Goal: Task Accomplishment & Management: Use online tool/utility

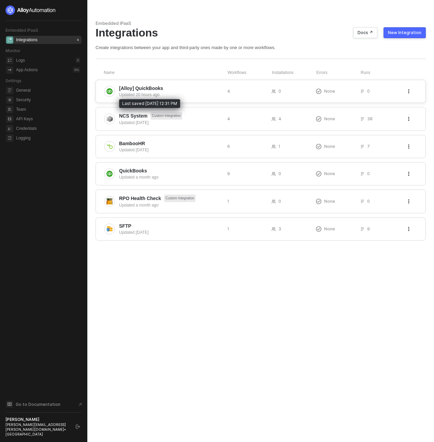
click at [149, 92] on div "Updated 20 hours ago" at bounding box center [170, 95] width 103 height 6
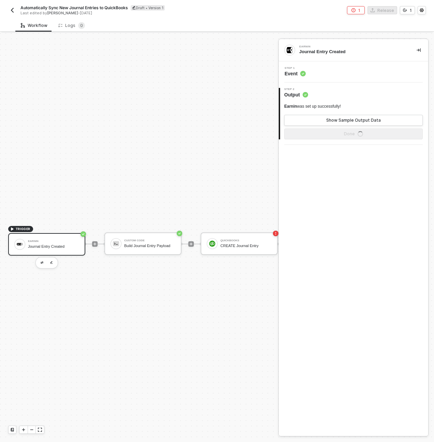
scroll to position [18, 0]
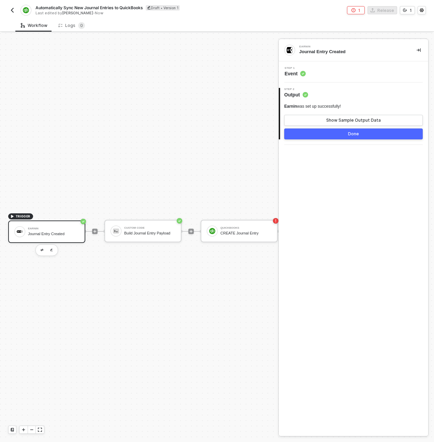
click at [322, 76] on div "Step 1 Event" at bounding box center [354, 72] width 148 height 10
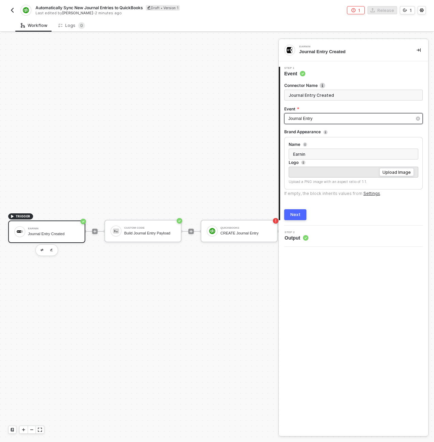
click at [321, 115] on div "Journal Entry" at bounding box center [353, 118] width 138 height 11
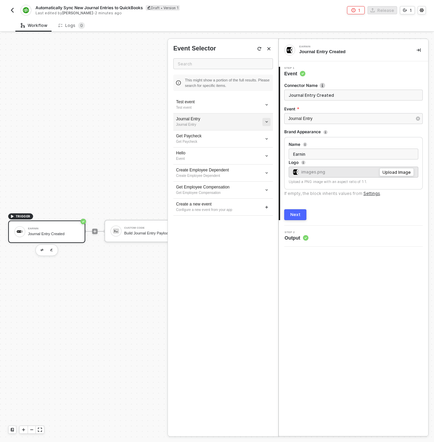
click at [268, 107] on icon "icon-arrow-down-small" at bounding box center [266, 105] width 4 height 4
click at [245, 134] on span "Edit" at bounding box center [241, 135] width 45 height 6
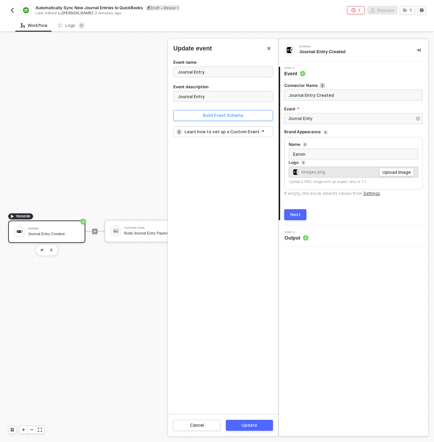
click at [209, 116] on div "Build Event Schema" at bounding box center [223, 115] width 40 height 5
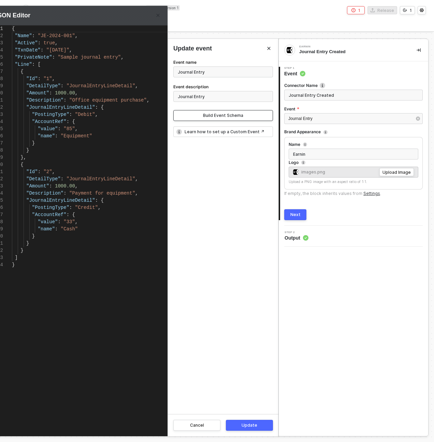
scroll to position [72, 0]
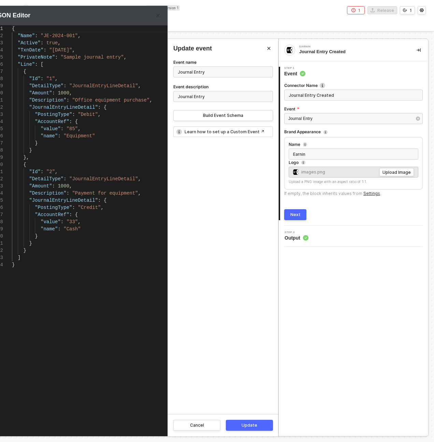
click at [57, 100] on span ""Description"" at bounding box center [47, 99] width 37 height 5
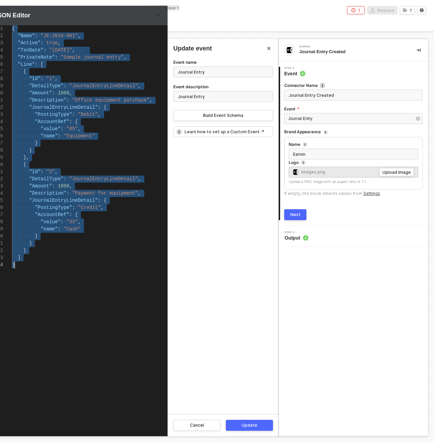
paste textarea ""Gl5": "PROJ001", "Gl6": "NYC", "Description": "Monthly payroll entry", "Calend…"
type textarea ""Gl5": "PROJ001", "Gl6": "NYC", "Description": "Monthly payroll entry", "Calend…"
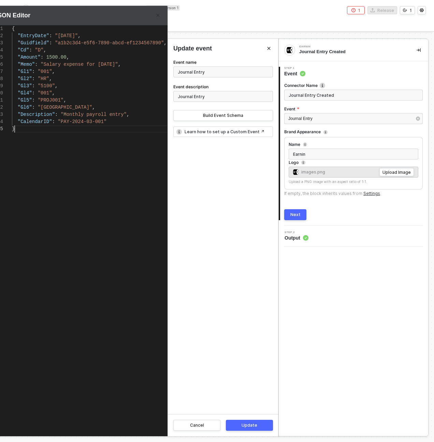
scroll to position [29, 3]
click at [241, 421] on button "Update" at bounding box center [249, 425] width 47 height 11
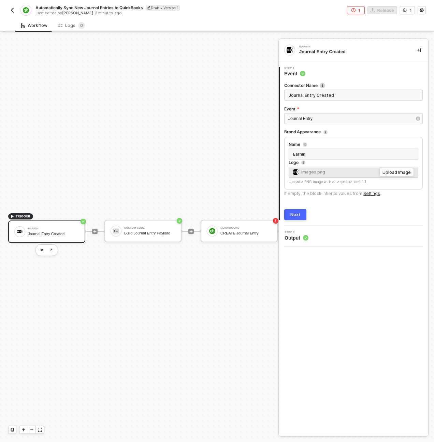
click at [296, 211] on button "Next" at bounding box center [295, 214] width 22 height 11
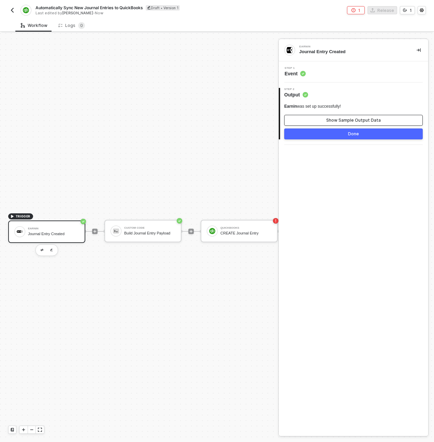
click at [332, 120] on div "Show Sample Output Data" at bounding box center [353, 120] width 55 height 5
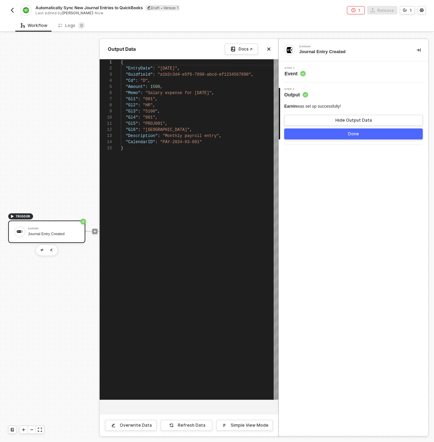
scroll to position [61, 0]
click at [334, 138] on button "Done" at bounding box center [353, 133] width 138 height 11
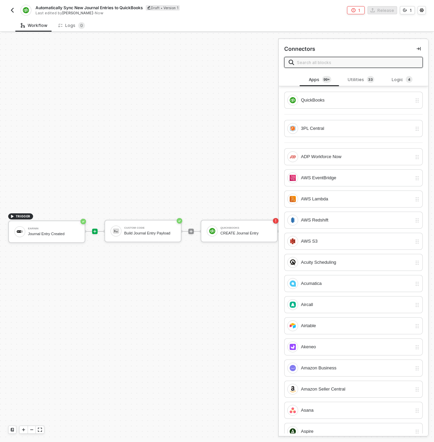
click at [146, 213] on div at bounding box center [191, 231] width 91 height 53
click at [157, 247] on icon "button" at bounding box center [157, 249] width 4 height 5
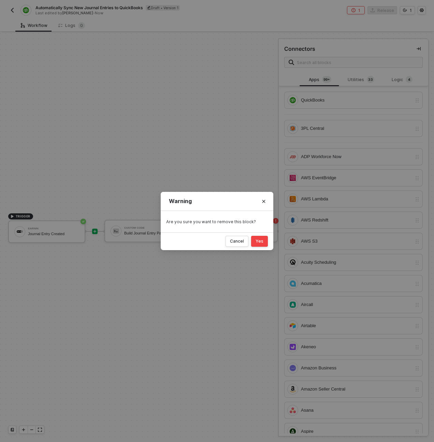
click at [259, 243] on div "Yes" at bounding box center [259, 241] width 8 height 5
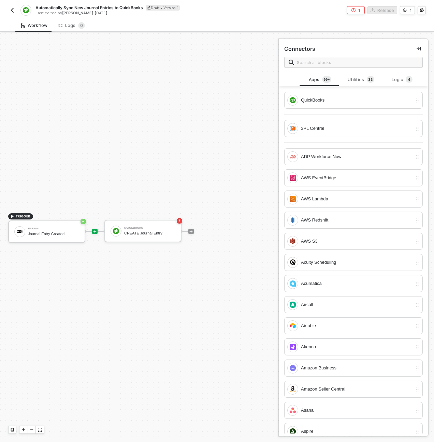
scroll to position [13, 0]
click at [151, 230] on div "QuickBooks CREATE Journal Entry" at bounding box center [149, 231] width 51 height 13
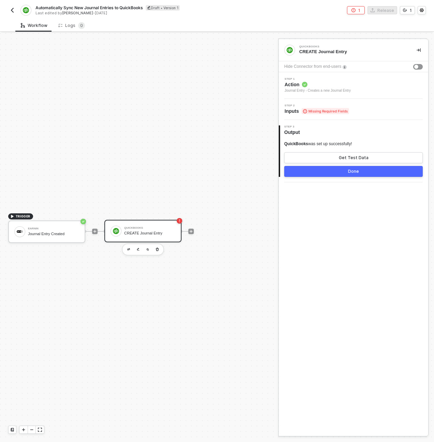
click at [342, 85] on span "Action" at bounding box center [317, 84] width 66 height 7
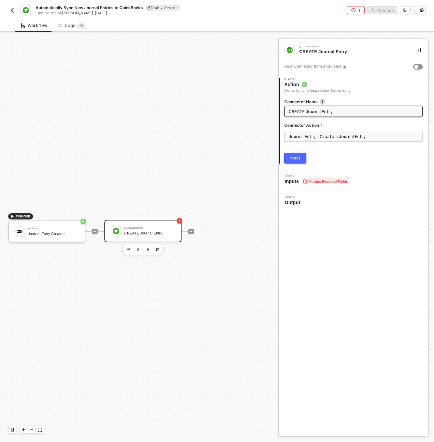
click at [297, 157] on div "Next" at bounding box center [295, 157] width 10 height 5
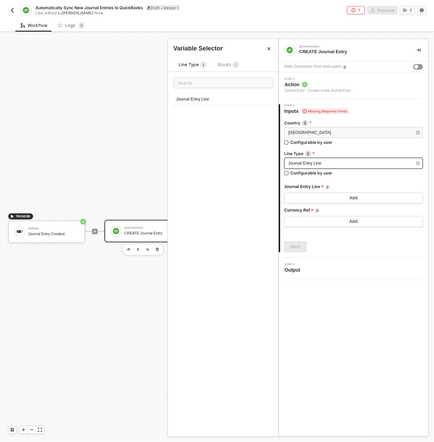
click at [320, 165] on span "Journal Entry Line" at bounding box center [304, 163] width 33 height 5
click at [328, 201] on button "Add" at bounding box center [353, 198] width 138 height 11
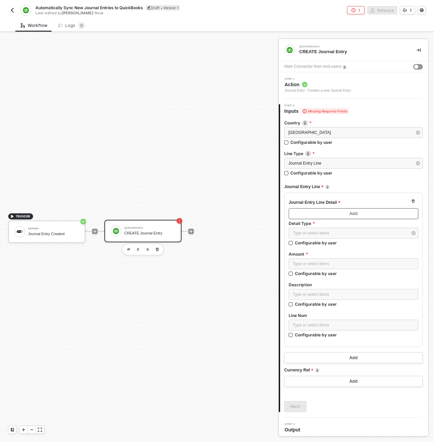
click at [341, 209] on button "Add" at bounding box center [353, 213] width 130 height 11
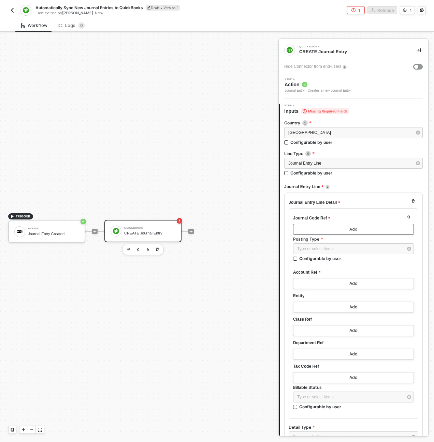
click at [331, 229] on button "Add" at bounding box center [353, 229] width 121 height 11
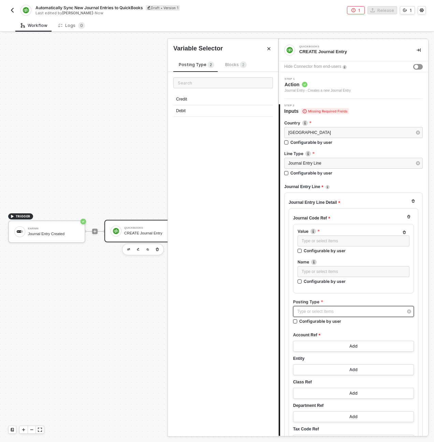
click at [327, 313] on div "Type or select items ﻿" at bounding box center [350, 311] width 106 height 6
click at [204, 99] on div "Credit" at bounding box center [223, 100] width 100 height 12
click at [93, 232] on icon "icon-play" at bounding box center [95, 231] width 4 height 4
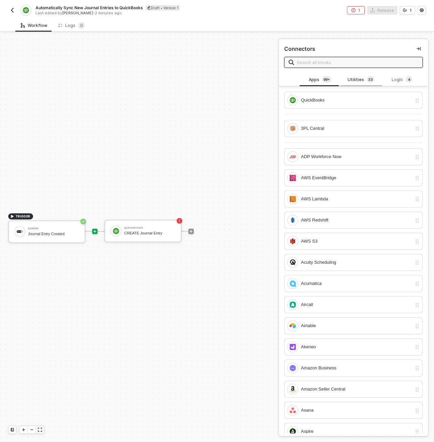
click at [368, 79] on span "3" at bounding box center [369, 79] width 2 height 5
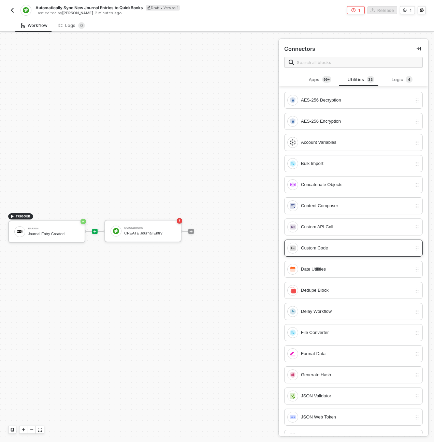
click at [344, 245] on div "Custom Code" at bounding box center [356, 247] width 111 height 7
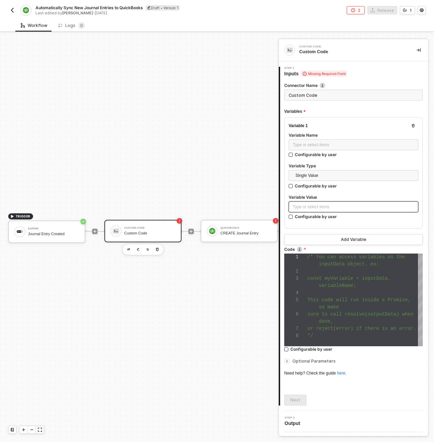
scroll to position [43, 0]
click at [329, 150] on div "Type or select items ﻿" at bounding box center [353, 144] width 130 height 11
click at [316, 97] on input "Custom Code" at bounding box center [353, 95] width 138 height 11
click at [317, 97] on input "Custom Code" at bounding box center [353, 95] width 138 height 11
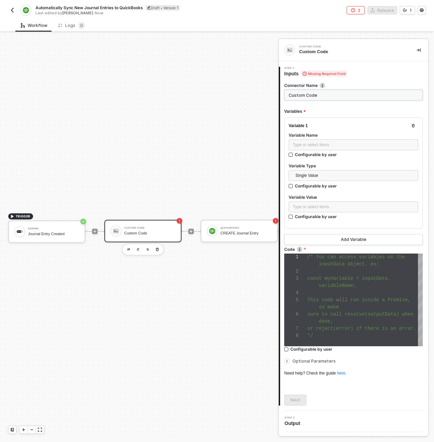
click at [317, 97] on input "Custom Code" at bounding box center [353, 95] width 138 height 11
type input "Build Quickbooks Payload"
click at [335, 145] on div "Type or select items ﻿" at bounding box center [352, 145] width 121 height 6
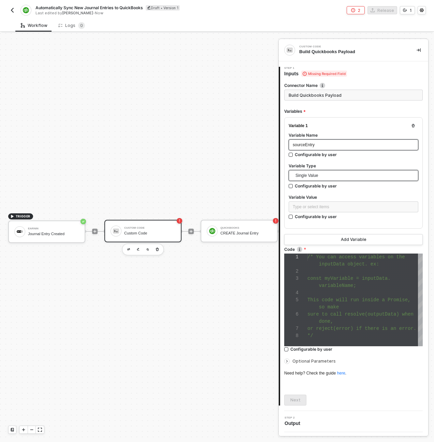
click at [339, 175] on span "Single Value" at bounding box center [354, 175] width 119 height 10
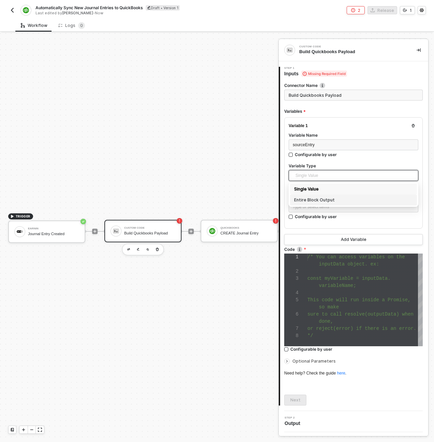
click at [330, 200] on div "Entire Block Output" at bounding box center [353, 199] width 119 height 7
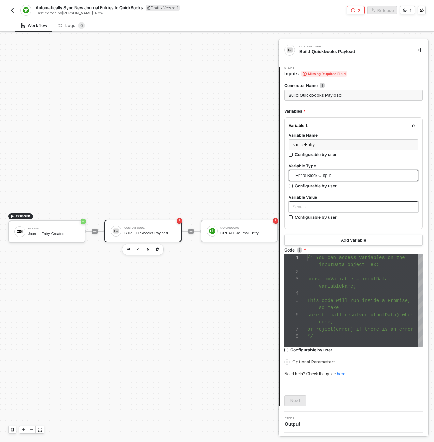
click at [330, 206] on div "Search" at bounding box center [353, 206] width 130 height 11
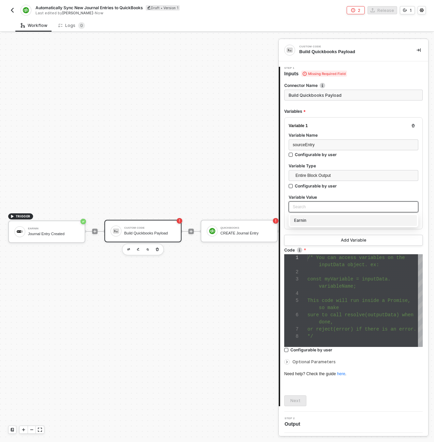
click at [338, 221] on div "Earnin" at bounding box center [353, 220] width 119 height 7
click at [340, 285] on span "variableName;" at bounding box center [337, 286] width 37 height 5
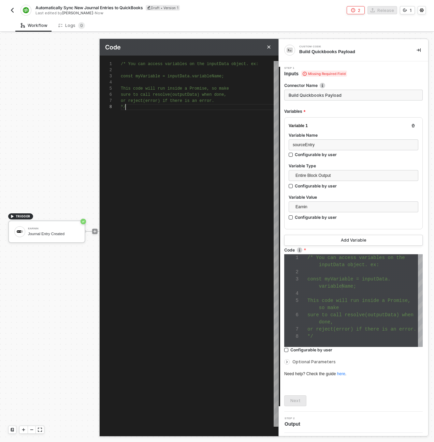
click at [218, 182] on div "/* You can access variables on the inputData objec t. ex: const myVariable = in…" at bounding box center [199, 244] width 157 height 366
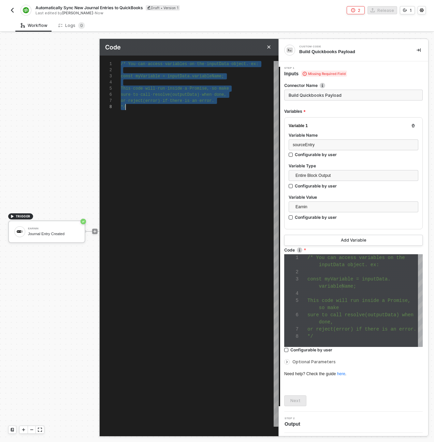
paste textarea "console.log(JSON.stringify(quickbooksPayload, null, 2));"
type textarea "// Get source entry from input data const sourceEntry = inputData.sourceEntry; …"
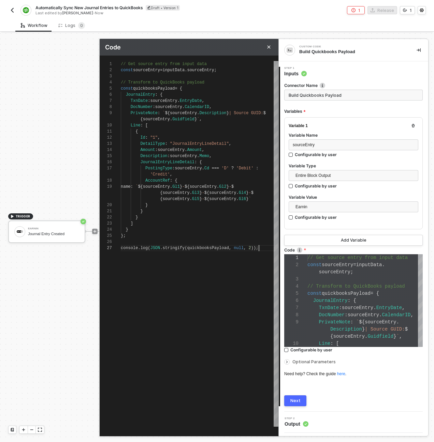
type textarea "// Get source entry from input data const sourceEntry = inputData.sourceEntry; …"
click at [167, 63] on div "1 2 3 4 5 6 7 8 9 10 11 12 13 14 15 16 17 18 19 20 21 22 23 24 25 26 27 // Get …" at bounding box center [189, 244] width 179 height 366
click at [167, 63] on textarea "// Get source entry from input data const sourceEntry = inputData.sourceEntry; …" at bounding box center [167, 64] width 0 height 6
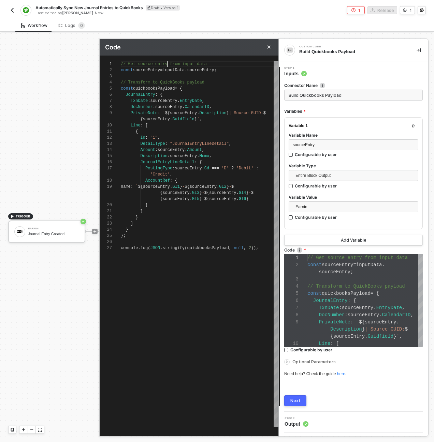
click at [167, 63] on textarea "// Get source entry from input data const sourceEntry = inputData.sourceEntry; …" at bounding box center [167, 64] width 0 height 6
click at [167, 63] on div "1 2 3 4 5 6 7 8 9 10 11 12 13 14 15 16 17 18 19 20 21 22 23 24 25 26 27 // Get …" at bounding box center [189, 244] width 179 height 366
type textarea "const sourceEntry = inputData.sourceEntry; // Transform to QuickBooks payload c…"
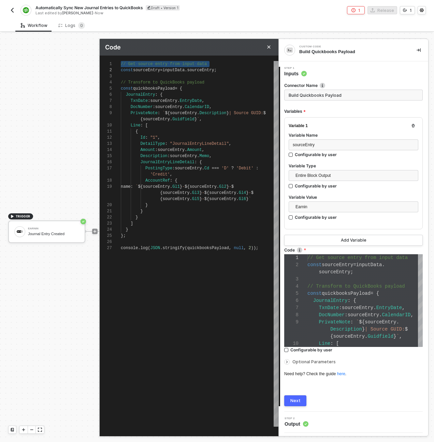
type textarea "const sourceEntry = inputData.sourceEntry; // Transform to QuickBooks payload c…"
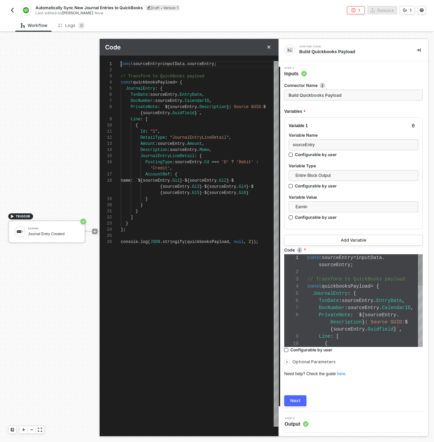
click at [166, 75] on span "// Transform to QuickBooks payload" at bounding box center [163, 76] width 84 height 5
type textarea "const sourceEntry = inputData.sourceEntry; const quickbooksPayload = { JournalE…"
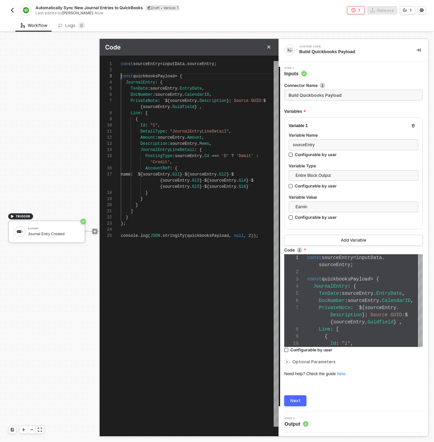
scroll to position [49, 137]
click at [179, 235] on span "stringify" at bounding box center [173, 235] width 22 height 5
click at [230, 225] on div "};" at bounding box center [199, 224] width 157 height 6
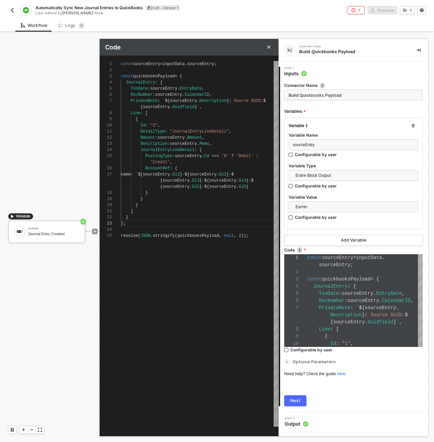
type textarea "{sourceEntry.Gl5}-${sourceEntry.Gl6}` } } } ] } }; resolve(JSON.stringify(quick…"
click at [301, 361] on span "Optional Parameters" at bounding box center [313, 361] width 43 height 5
type textarea "const sourceEntry = inputData.sourceEntry; const quickbooksPayload = { JournalE…"
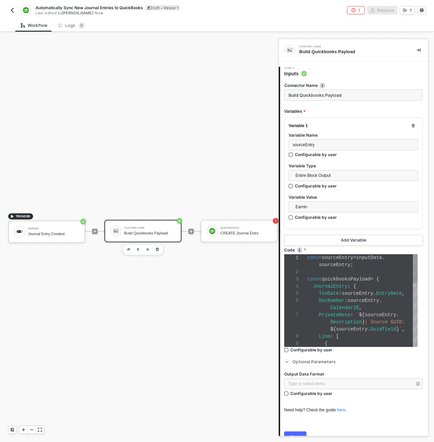
scroll to position [43, 0]
click at [309, 382] on div "Type or select items ﻿" at bounding box center [349, 384] width 123 height 6
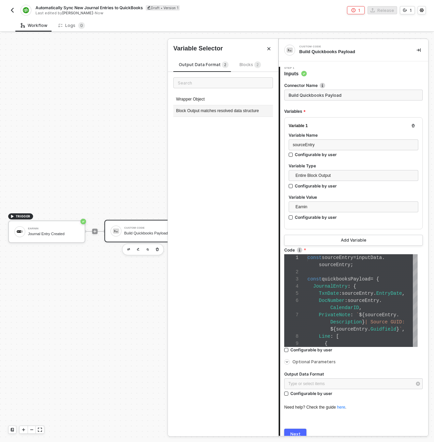
click at [202, 112] on div "Block Output matches resolved data structure" at bounding box center [223, 111] width 100 height 12
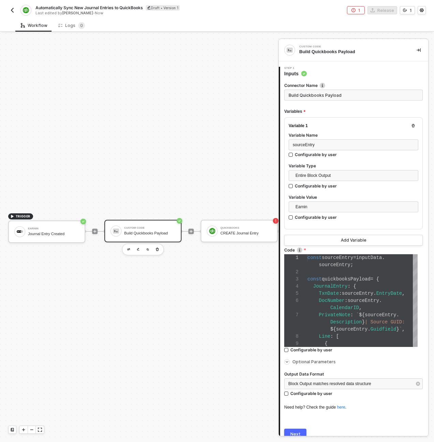
click at [297, 429] on button "Next" at bounding box center [295, 434] width 22 height 11
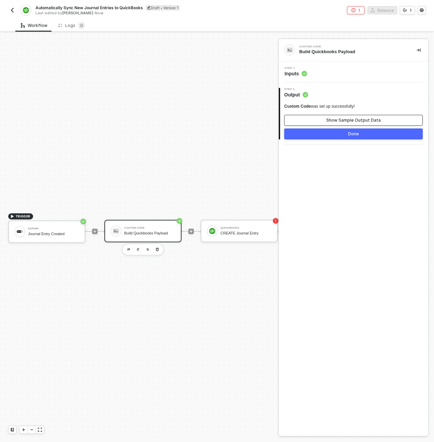
click at [324, 115] on button "Show Sample Output Data" at bounding box center [353, 120] width 138 height 11
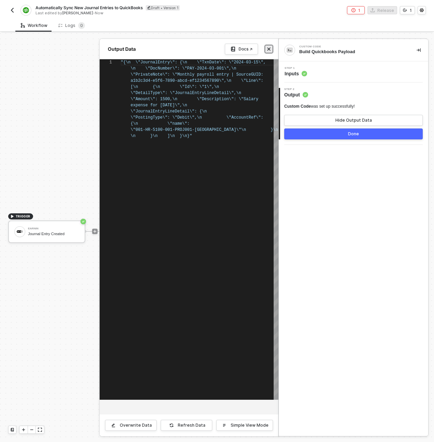
click at [270, 49] on icon "icon-close" at bounding box center [269, 49] width 4 height 4
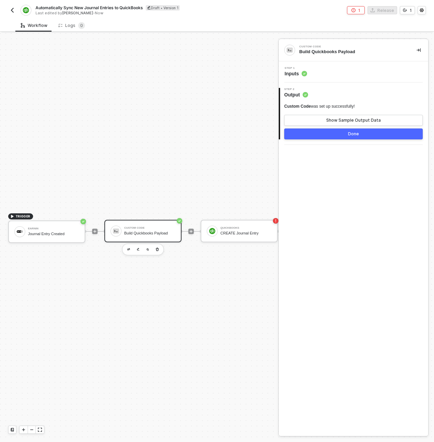
click at [314, 73] on div "Step 1 Inputs" at bounding box center [354, 72] width 148 height 10
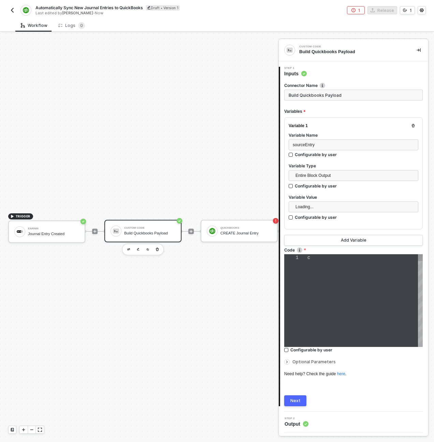
type textarea "const sourceEntry = inputData.sourceEntry; const quickbooksPayload = { JournalE…"
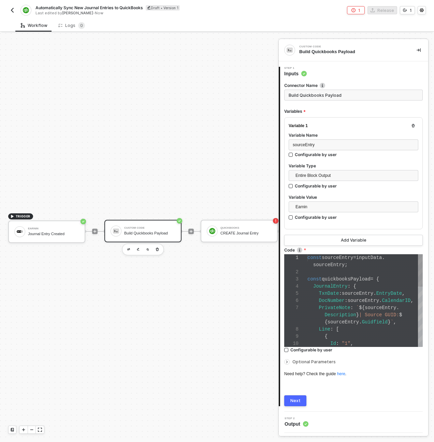
click at [321, 308] on div "1 2 3 4 5 6 7 8 9 10 const sourceEntry = inputData . sourceEntry ; const quickb…" at bounding box center [353, 300] width 138 height 93
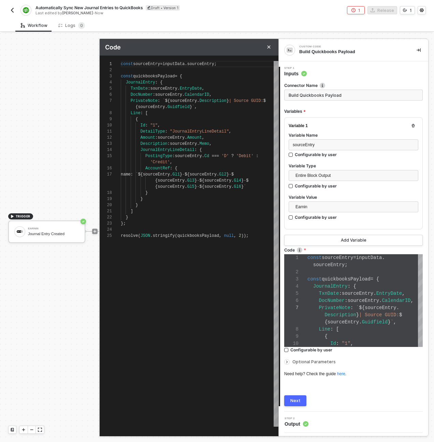
scroll to position [49, 127]
drag, startPoint x: 177, startPoint y: 235, endPoint x: 140, endPoint y: 236, distance: 37.5
click at [140, 236] on span "resolve ( JSON . stringify ( quickbooksPayload , null , 2 ));" at bounding box center [185, 235] width 128 height 5
click at [140, 236] on span "(" at bounding box center [139, 235] width 2 height 5
click at [142, 236] on span "JSON" at bounding box center [145, 235] width 10 height 5
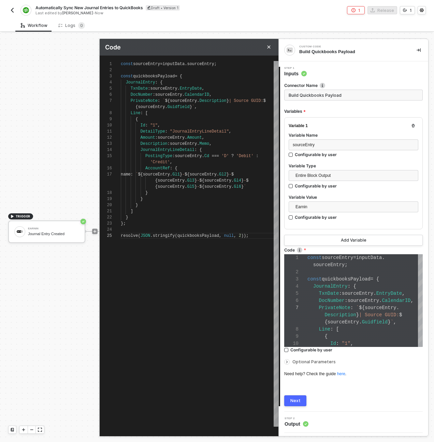
click at [142, 236] on span "JSON" at bounding box center [145, 235] width 10 height 5
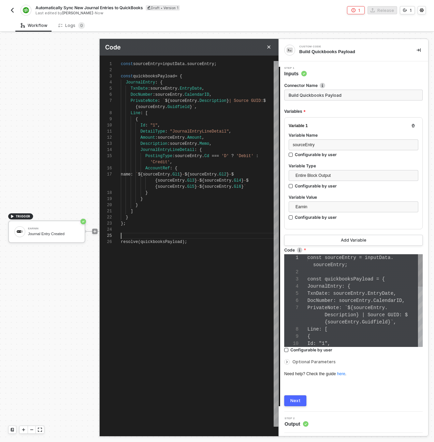
type textarea "{sourceEntry.Gl5}-${sourceEntry.Gl6}` } } } ] } }; resolve(quickbooksPayload);"
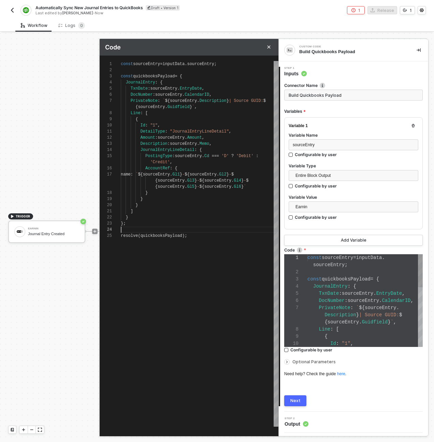
scroll to position [43, 0]
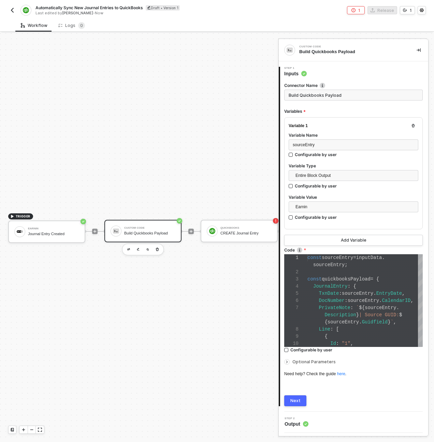
click at [290, 399] on button "Next" at bounding box center [295, 400] width 22 height 11
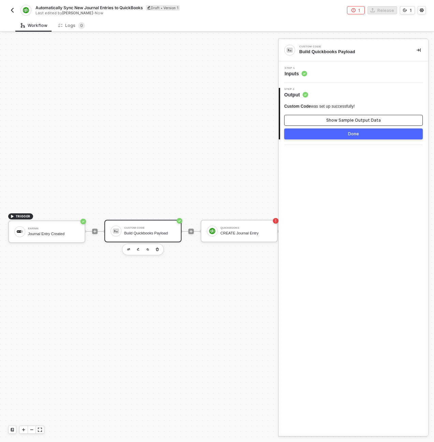
click at [347, 117] on button "Show Sample Output Data" at bounding box center [353, 120] width 138 height 11
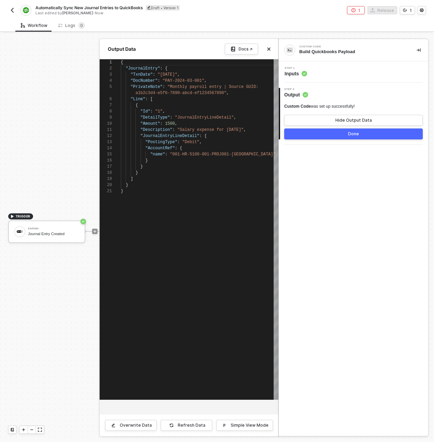
scroll to position [55, 0]
click at [319, 133] on button "Done" at bounding box center [353, 133] width 138 height 11
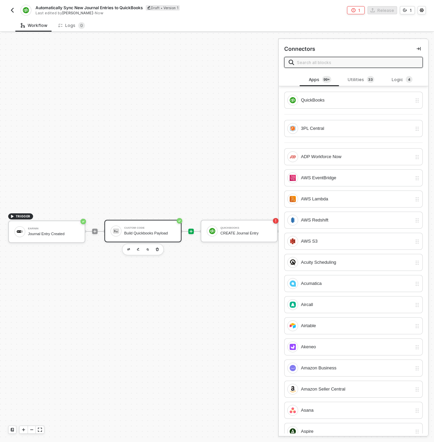
click at [121, 238] on div "Custom Code Build Quickbooks Payload" at bounding box center [142, 231] width 77 height 22
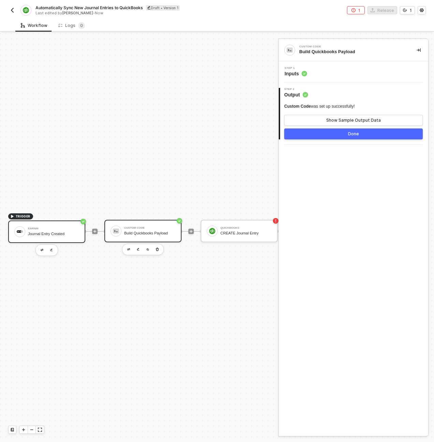
click at [34, 234] on div "Journal Entry Created" at bounding box center [53, 234] width 51 height 4
click at [324, 71] on div "Step 1 Event" at bounding box center [354, 72] width 148 height 10
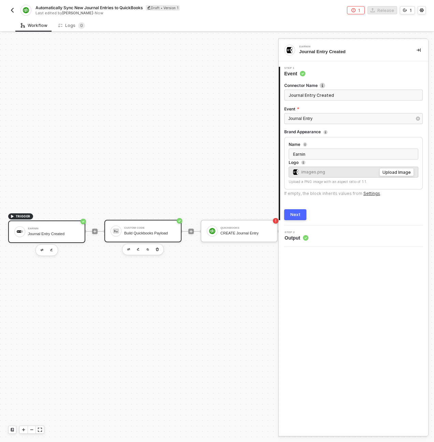
click at [149, 225] on div "Custom Code Build Quickbooks Payload" at bounding box center [149, 231] width 51 height 13
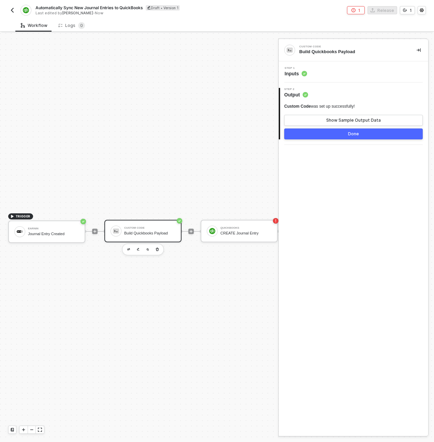
click at [79, 137] on div "TRIGGER Earnin Journal Entry Created Custom Code Build Quickbooks Payload Quick…" at bounding box center [145, 231] width 290 height 422
click at [13, 10] on img "button" at bounding box center [12, 9] width 5 height 5
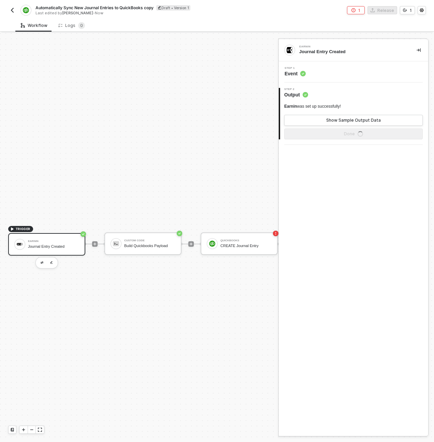
scroll to position [18, 0]
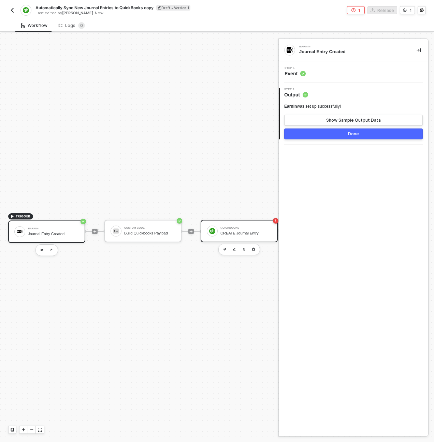
click at [237, 231] on div "CREATE Journal Entry" at bounding box center [245, 233] width 51 height 4
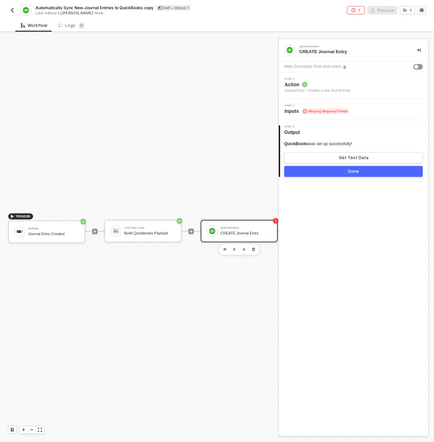
click at [318, 85] on span "Action" at bounding box center [317, 84] width 66 height 7
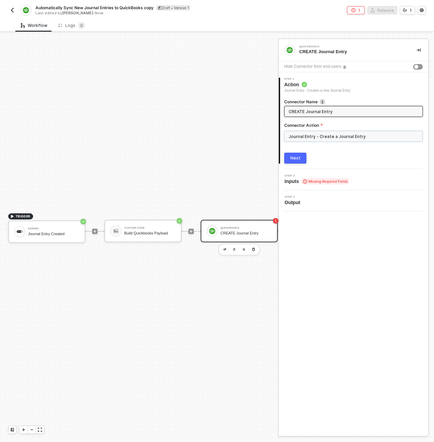
click at [295, 138] on input "Journal Entry - Create a Journal Entry" at bounding box center [353, 136] width 138 height 11
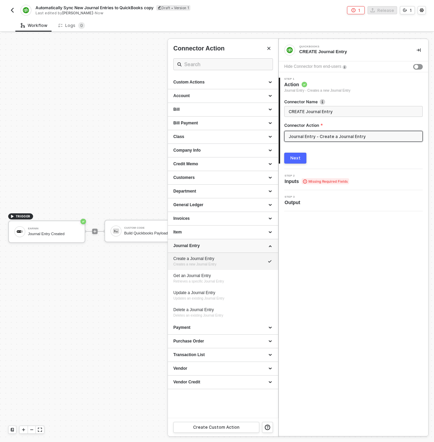
click at [210, 246] on div "Journal Entry" at bounding box center [222, 246] width 99 height 6
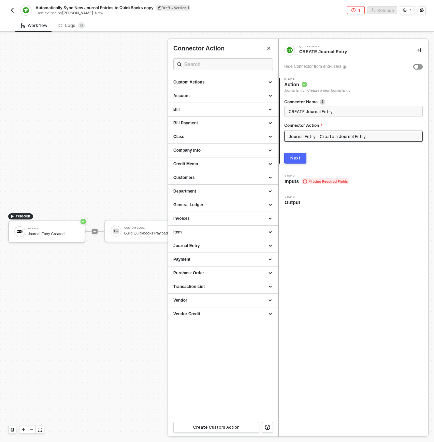
click at [212, 25] on div "Workflow Logs 0" at bounding box center [224, 25] width 418 height 13
drag, startPoint x: 84, startPoint y: 163, endPoint x: 88, endPoint y: 166, distance: 4.8
click at [84, 163] on div at bounding box center [217, 237] width 434 height 409
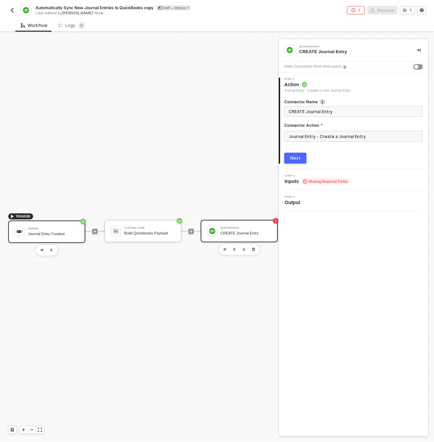
click at [54, 225] on div "Earnin Journal Entry Created" at bounding box center [53, 231] width 51 height 13
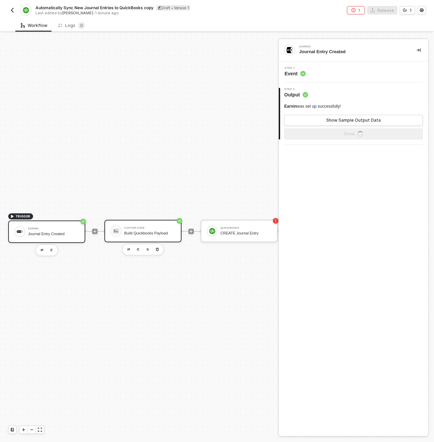
click at [128, 231] on div "Build Quickbooks Payload" at bounding box center [149, 233] width 51 height 4
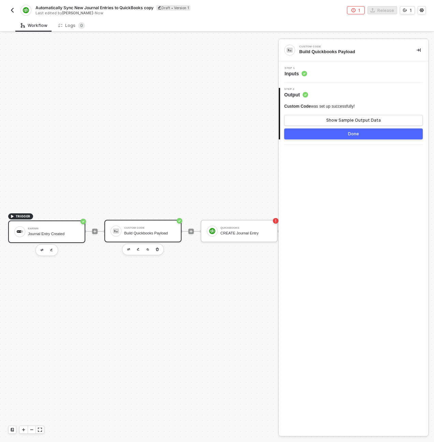
click at [59, 231] on div "Earnin Journal Entry Created" at bounding box center [53, 231] width 51 height 13
click at [324, 67] on div "Step 1 Event" at bounding box center [354, 72] width 148 height 10
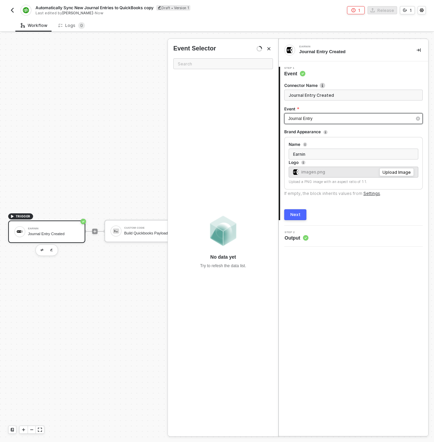
click at [317, 122] on div "Journal Entry" at bounding box center [353, 118] width 138 height 11
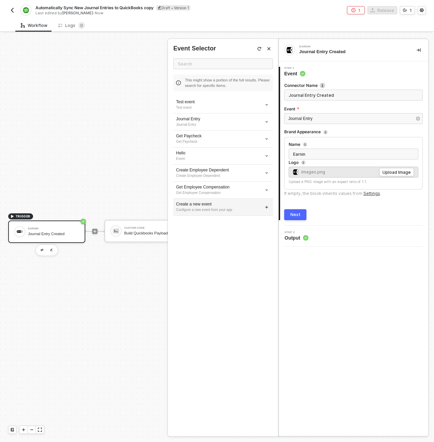
click at [263, 208] on div "Configure a new event from your app" at bounding box center [223, 209] width 94 height 5
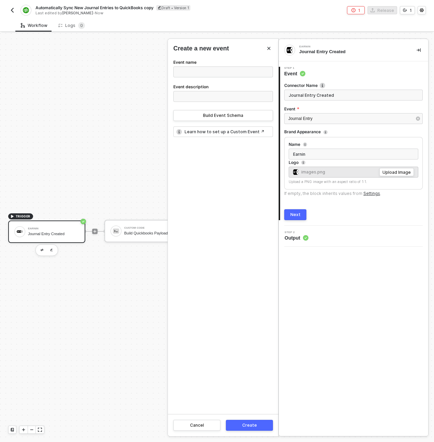
click at [209, 77] on div "Event name Event description Build Event Schema" at bounding box center [223, 89] width 100 height 63
click at [228, 73] on input "Event name" at bounding box center [223, 71] width 100 height 11
type input "Transfer"
click at [228, 116] on div "Build Event Schema" at bounding box center [223, 115] width 40 height 5
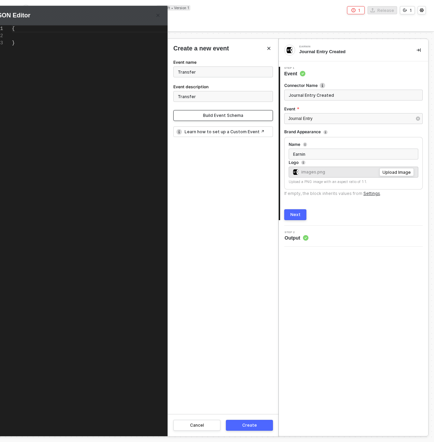
type textarea "{}"
click at [90, 58] on div "{}" at bounding box center [102, 220] width 181 height 390
paste textarea "// Example source transfer object const sourceTransfer = { "TransferDate": "202…"
type textarea "// Example source transfer object const sourceTransfer = { "TransferDate": "202…"
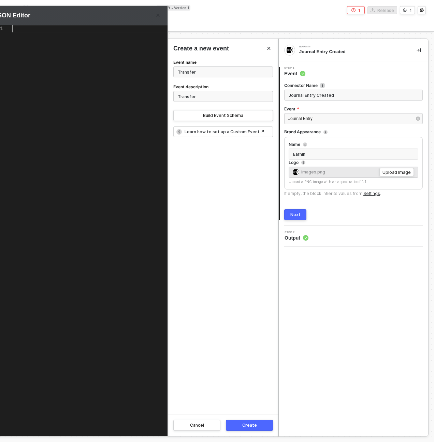
paste textarea "{ "TransferDate": "2024-03-15", "Amount": 5000.00, "FromAccount": "CHK-001-MAIN…"
type textarea "{ "TransferDate": "2024-03-15", "Amount": 5000.00, "FromAccount": "CHK-001-MAIN…"
click at [251, 427] on div "Create" at bounding box center [249, 425] width 15 height 5
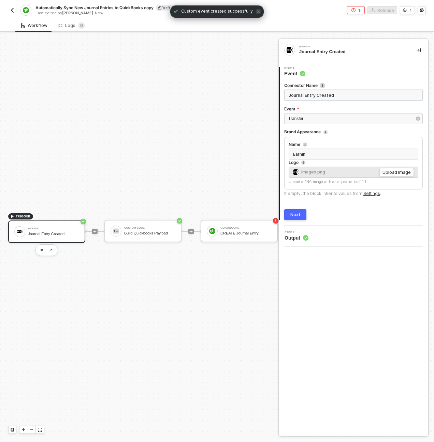
click at [318, 97] on input "Journal Entry Created" at bounding box center [353, 95] width 138 height 11
type input "Transfer Initiated"
click at [290, 220] on div "1 Step 1 Event Connector Name Transfer Initiated Event Transfer Brand Appearanc…" at bounding box center [352, 143] width 149 height 164
click at [291, 216] on div "Next" at bounding box center [295, 214] width 10 height 5
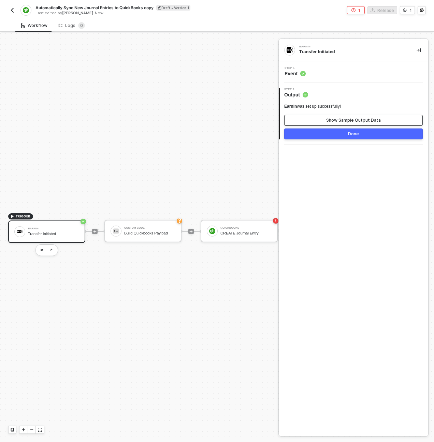
click at [347, 121] on div "Show Sample Output Data" at bounding box center [353, 120] width 55 height 5
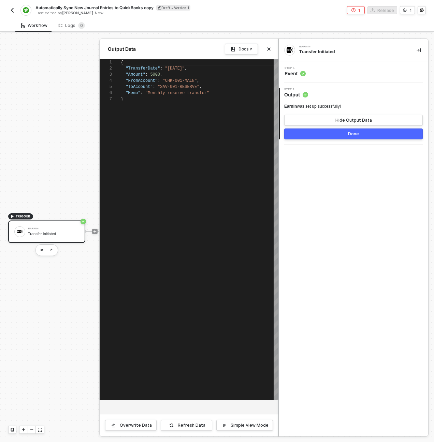
scroll to position [37, 0]
click at [347, 121] on div "Hide Output Data" at bounding box center [353, 120] width 36 height 5
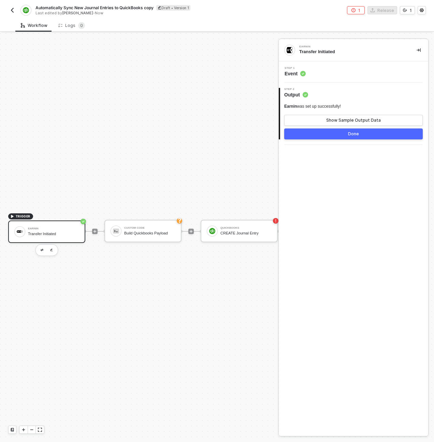
click at [347, 135] on button "Done" at bounding box center [353, 133] width 138 height 11
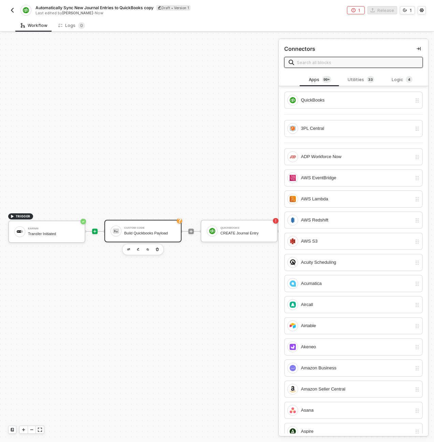
click at [122, 233] on div "Custom Code Build Quickbooks Payload" at bounding box center [142, 231] width 77 height 22
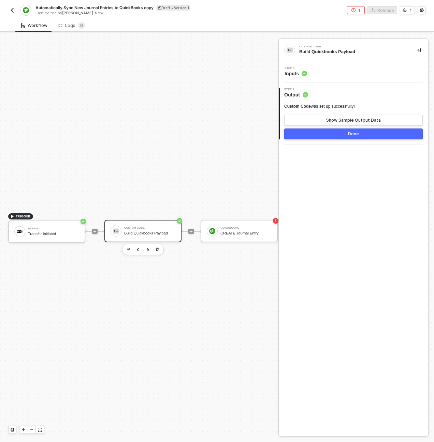
click at [314, 75] on div "Step 1 Inputs" at bounding box center [354, 72] width 148 height 10
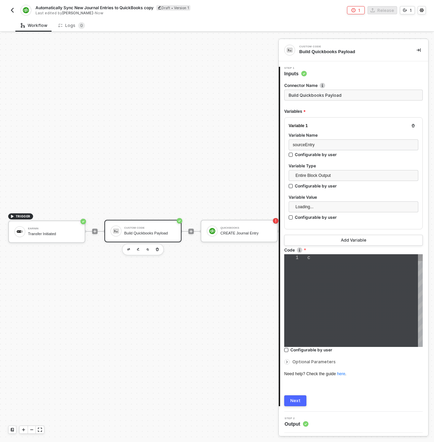
type textarea "const sourceEntry = inputData.sourceEntry; const quickbooksPayload = { JournalE…"
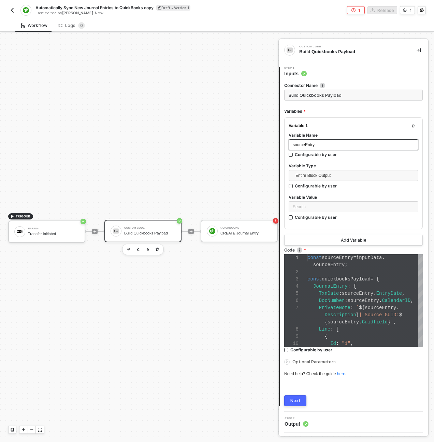
click at [321, 146] on div "sourceEntry" at bounding box center [352, 145] width 121 height 6
click at [324, 143] on div "sourceEntry" at bounding box center [352, 145] width 121 height 6
click at [315, 211] on div "Search" at bounding box center [353, 206] width 130 height 11
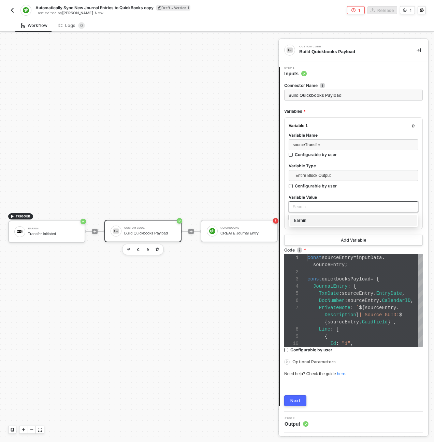
click at [312, 219] on div "Earnin" at bounding box center [353, 220] width 119 height 7
click at [347, 274] on div at bounding box center [364, 272] width 115 height 7
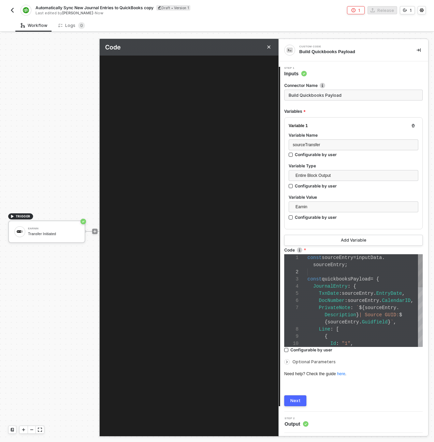
scroll to position [55, 0]
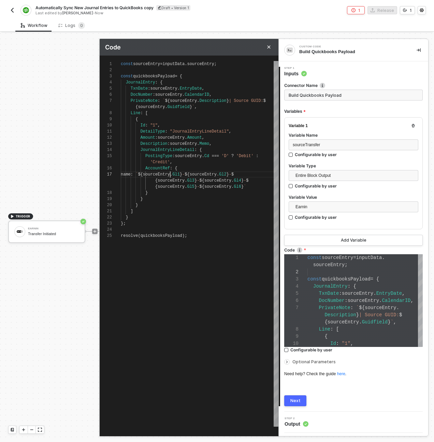
drag, startPoint x: 169, startPoint y: 172, endPoint x: 146, endPoint y: 173, distance: 23.5
type textarea "const sourceEntry = inputData.sourceEntry; const quickbooksPayload = { JournalE…"
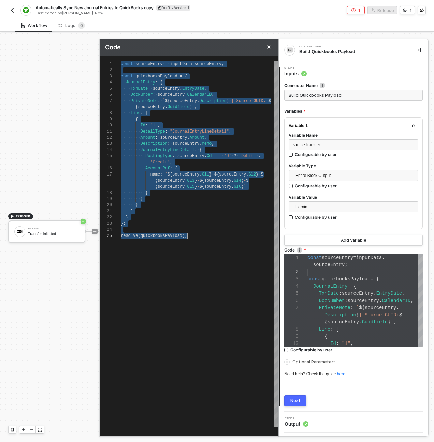
scroll to position [0, 66]
paste textarea "ToAccountRef: { name: sourceTransfer.ToAccount }, Memo: sourceTransfer.Memo } }…"
type textarea "// const sourceTransfer = inputData.sourceTransfer; // Transform to QuickBooks …"
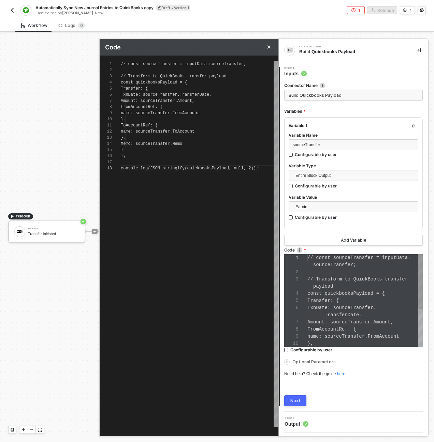
scroll to position [50, 0]
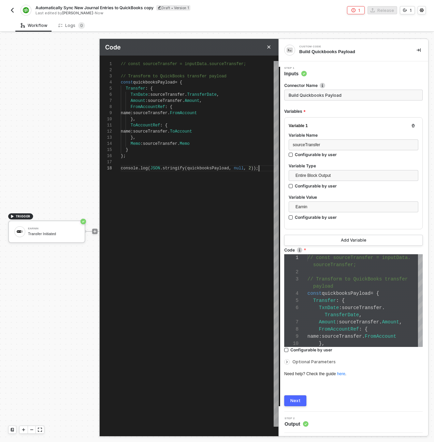
type textarea "// const sourceTransfer = inputData.sourceTransfer; // Transform to QuickBooks …"
type textarea "const sourceTransfer = inputData.sourceTransfer; // Transform to QuickBooks tra…"
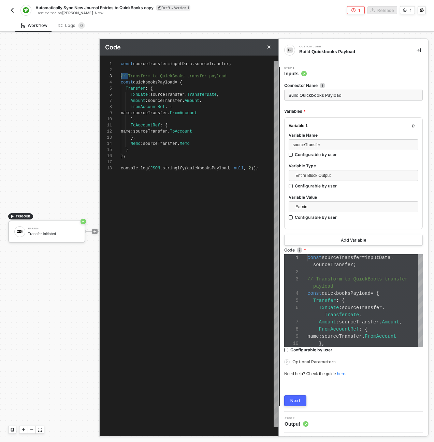
type textarea "const sourceTransfer = inputData.sourceTransfer; Transform to QuickBooks transf…"
drag, startPoint x: 188, startPoint y: 167, endPoint x: 149, endPoint y: 171, distance: 39.4
click at [149, 172] on div "const sourceTransfer = inputData . sourceTransfer ; Transform to QuickBooks tra…" at bounding box center [199, 244] width 157 height 366
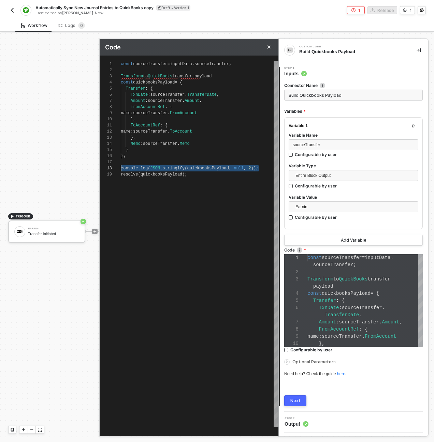
type textarea "ToAccountRef: { name: sourceTransfer.ToAccount }, Memo: sourceTransfer.Memo } }…"
click at [305, 361] on span "Optional Parameters" at bounding box center [313, 361] width 43 height 5
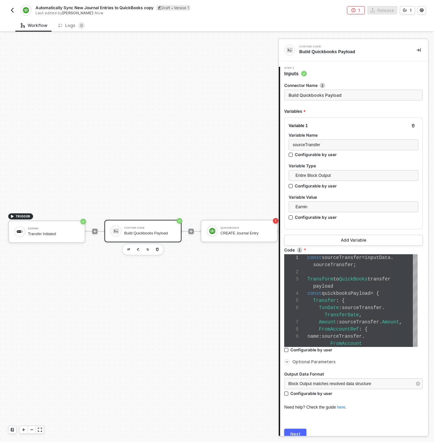
click at [299, 431] on div "Next" at bounding box center [295, 433] width 10 height 5
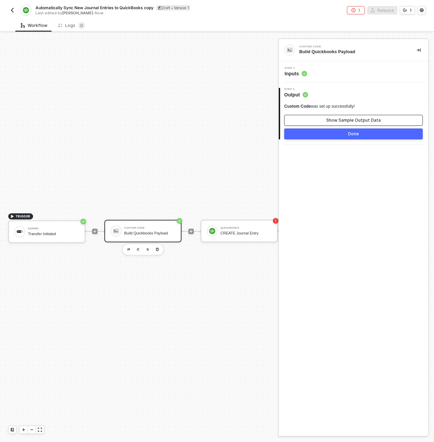
click at [337, 120] on div "Show Sample Output Data" at bounding box center [353, 120] width 55 height 5
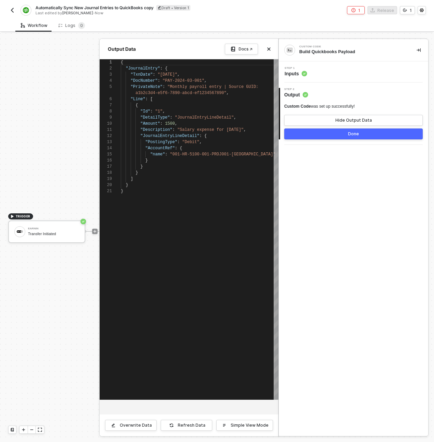
scroll to position [55, 0]
click at [198, 429] on button "Refresh Data" at bounding box center [186, 425] width 51 height 11
click at [332, 66] on div "Step 1 Inputs" at bounding box center [352, 71] width 149 height 21
click at [332, 69] on div "Step 1 Inputs" at bounding box center [354, 72] width 148 height 10
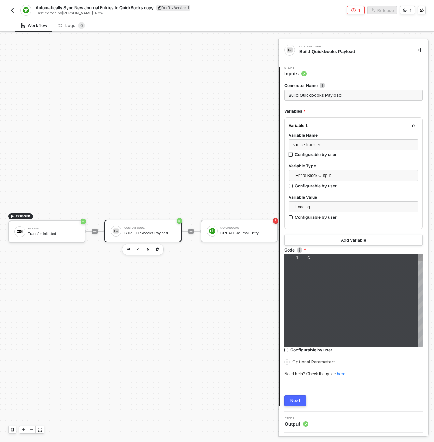
type textarea "const sourceTransfer = inputData.sourceTransfer; Transform to QuickBooks transf…"
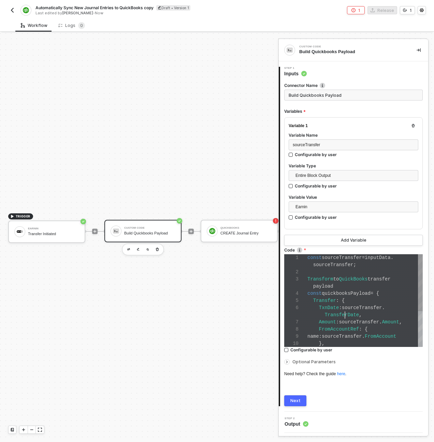
click at [343, 317] on div "TransferDate ," at bounding box center [364, 315] width 115 height 7
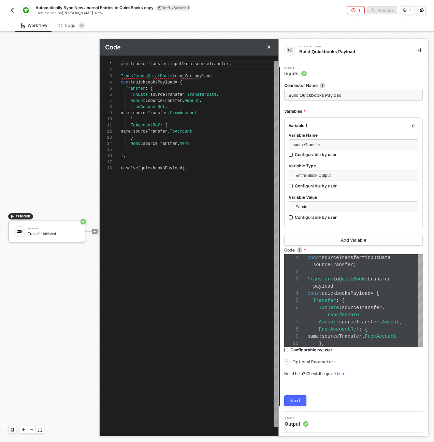
scroll to position [25, 7]
click at [175, 151] on div "}" at bounding box center [199, 150] width 157 height 6
click at [151, 76] on div "Unexpected keyword or identifier. (1434)" at bounding box center [197, 80] width 103 height 9
type textarea "const sourceTransfer = inputData.sourceTransfer; Transform to QuickBooks transf…"
click at [137, 75] on span "Transform" at bounding box center [132, 76] width 22 height 5
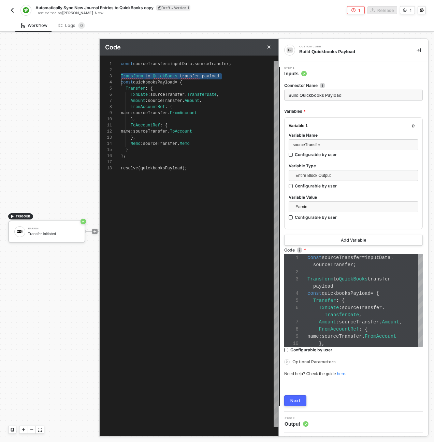
scroll to position [12, 0]
type textarea "const sourceTransfer = inputData.sourceTransfer; const quickbooksPayload = { Tr…"
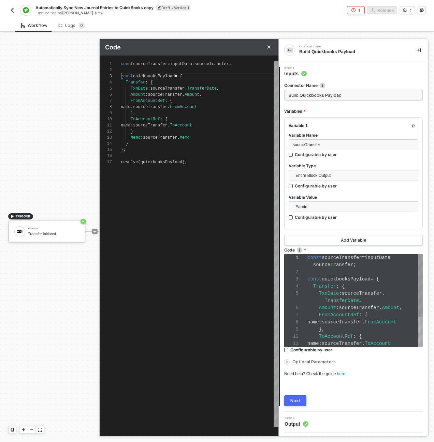
scroll to position [57, 0]
type textarea "const sourceTransfer = inputData.sourceTransfer; const quickbooksPayload = { Tr…"
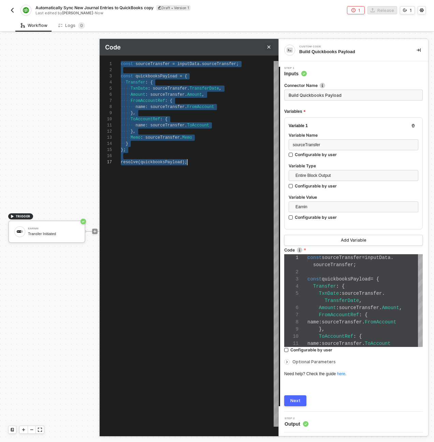
click at [269, 45] on icon "Close" at bounding box center [269, 47] width 4 height 4
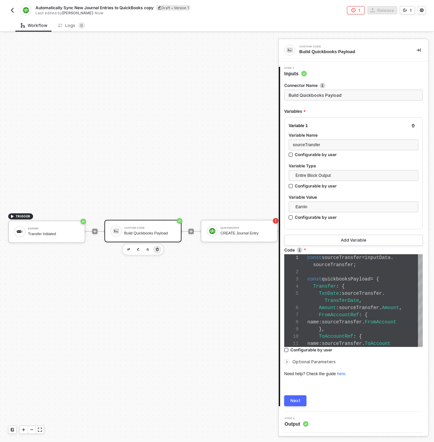
click at [159, 247] on icon "button" at bounding box center [157, 249] width 4 height 5
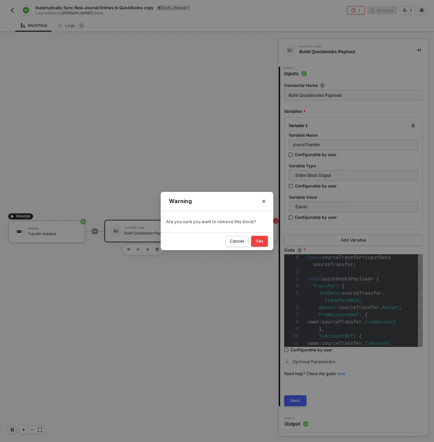
click at [258, 241] on div "Yes" at bounding box center [259, 241] width 8 height 5
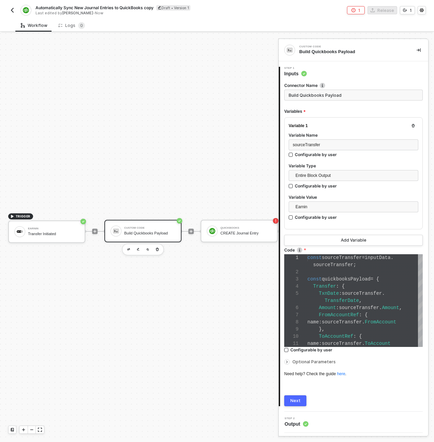
scroll to position [13, 0]
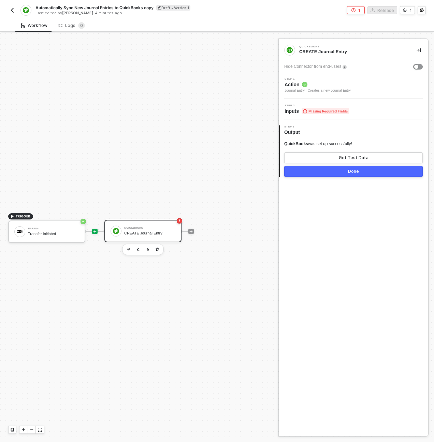
click at [94, 232] on icon "icon-play" at bounding box center [95, 231] width 4 height 4
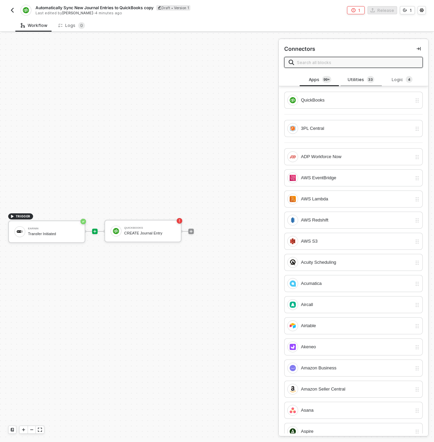
click at [350, 81] on div "Utilities 3 3" at bounding box center [361, 79] width 30 height 7
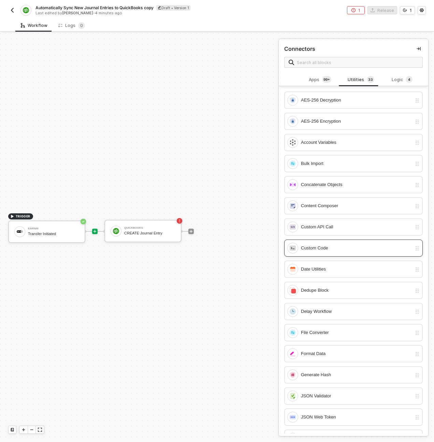
click at [339, 245] on div "Custom Code" at bounding box center [356, 247] width 111 height 7
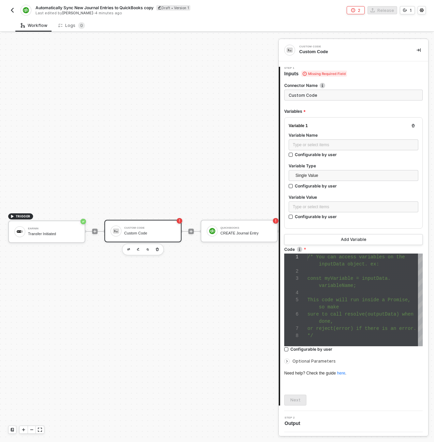
scroll to position [43, 0]
click at [316, 149] on div "Type or select items ﻿" at bounding box center [353, 144] width 130 height 11
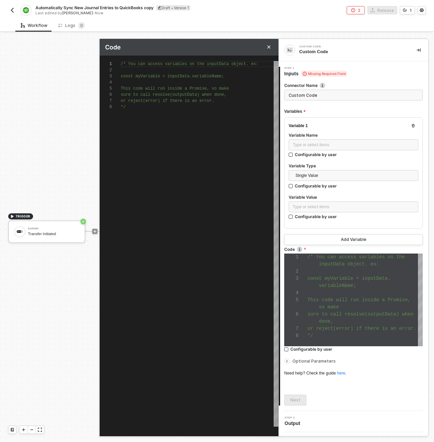
click at [230, 173] on div "/* You can access variables on the inputData objec t. ex: const myVariable = in…" at bounding box center [199, 244] width 157 height 366
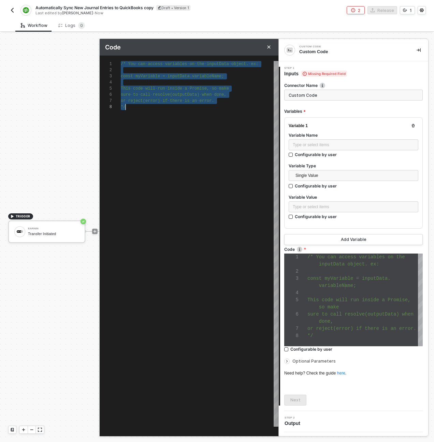
paste textarea "name: sourceTransfer.ToAccount }, Memo: sourceTransfer.Memo } }; resolve(quickb…"
type textarea "const sourceTransfer = inputData.sourceTransfer; const quickbooksPayload = { Tr…"
type textarea "name: sourceTransfer.ToAccount }, Memo: sourceTransfer.Memo } }; resolve(quickb…"
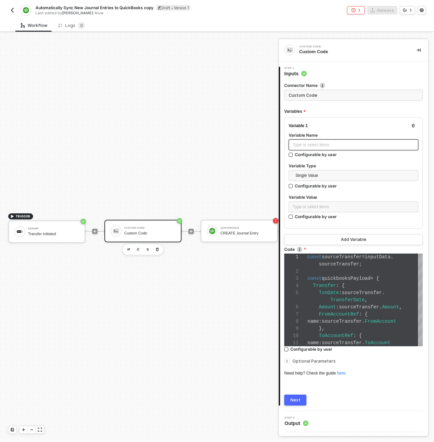
click at [337, 142] on div "Type or select items ﻿" at bounding box center [352, 145] width 121 height 6
click at [309, 174] on span "Single Value" at bounding box center [354, 175] width 119 height 10
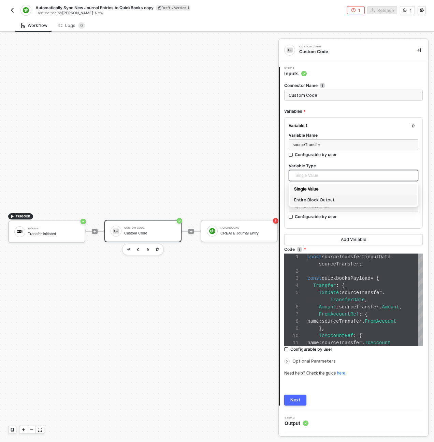
click at [310, 197] on div "Entire Block Output" at bounding box center [353, 199] width 119 height 7
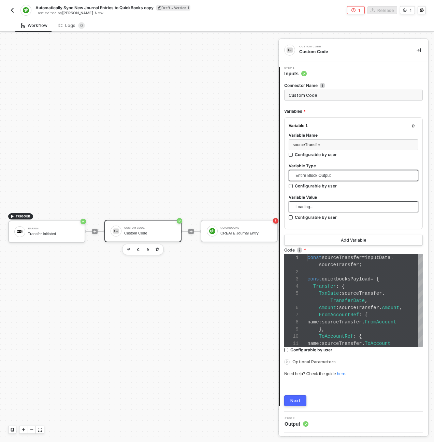
click at [312, 203] on div "Loading..." at bounding box center [353, 206] width 130 height 11
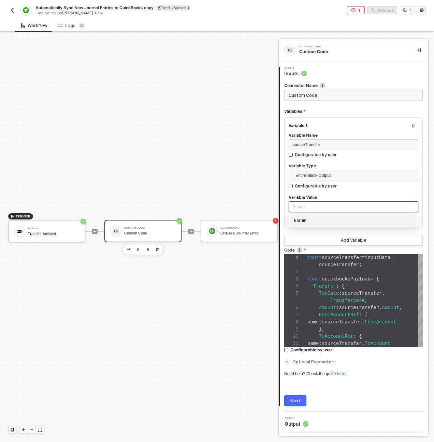
click at [313, 223] on div "Earnin" at bounding box center [353, 220] width 119 height 7
click at [304, 361] on span "Optional Parameters" at bounding box center [313, 361] width 43 height 5
type textarea "const sourceTransfer = inputData.sourceTransfer; const quickbooksPayload = { Tr…"
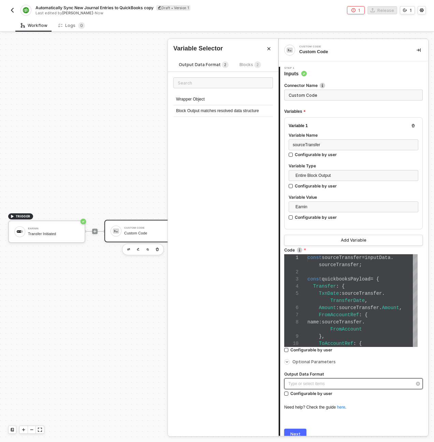
click at [304, 385] on div "Type or select items ﻿" at bounding box center [349, 384] width 123 height 6
click at [215, 109] on div "Block Output matches resolved data structure" at bounding box center [223, 111] width 100 height 12
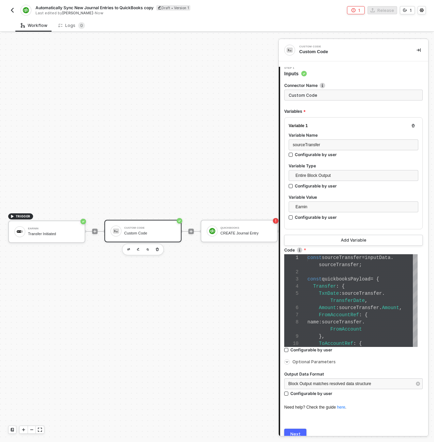
click at [298, 432] on div "Next" at bounding box center [295, 433] width 10 height 5
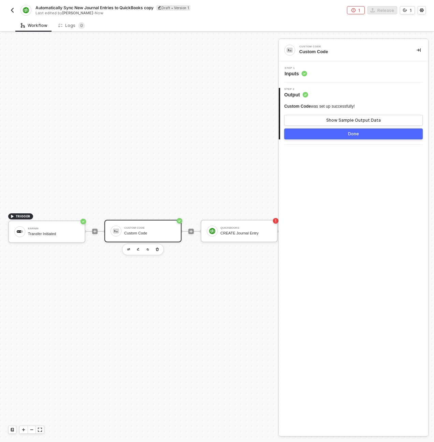
click at [315, 114] on div "Custom Code was set up successfully! Show Sample Output Data" at bounding box center [353, 115] width 138 height 22
click at [317, 120] on button "Show Sample Output Data" at bounding box center [353, 120] width 138 height 11
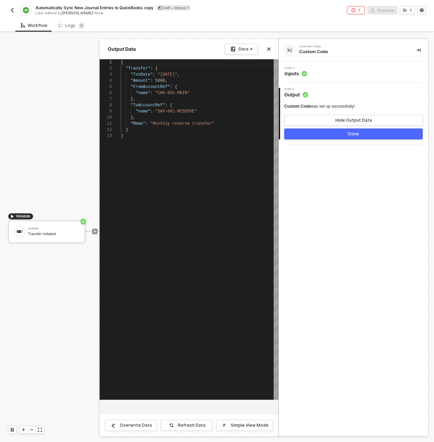
click at [326, 132] on button "Done" at bounding box center [353, 133] width 138 height 11
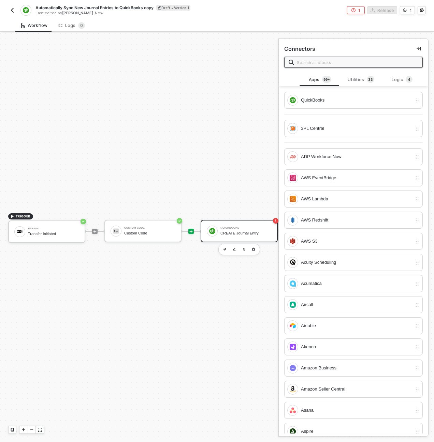
click at [238, 237] on div "QuickBooks CREATE Journal Entry" at bounding box center [245, 231] width 51 height 13
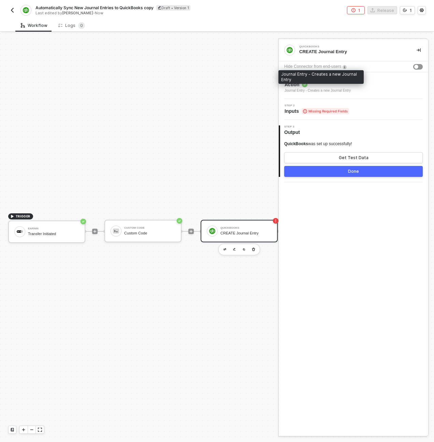
click at [310, 87] on span "Action" at bounding box center [317, 84] width 66 height 7
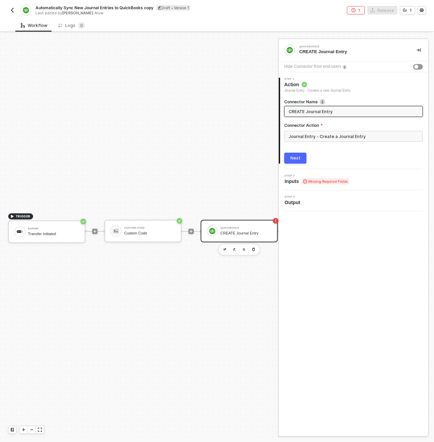
click at [315, 113] on input "CREATE Journal Entry" at bounding box center [352, 111] width 128 height 7
type input "CREATE Transfer"
click at [297, 159] on div "Next" at bounding box center [295, 157] width 10 height 5
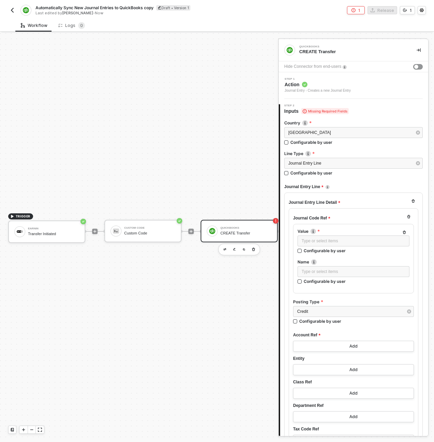
click at [179, 159] on div "TRIGGER Earnin Transfer Initiated Custom Code Custom Code QuickBooks CREATE Tra…" at bounding box center [145, 231] width 290 height 422
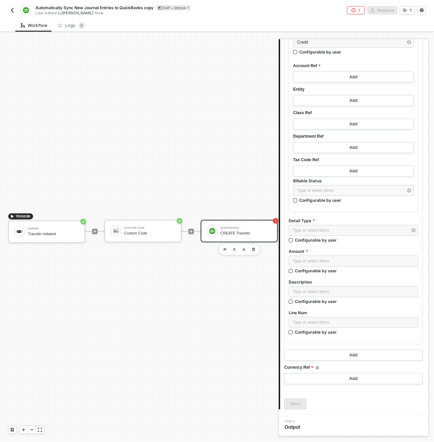
click at [233, 327] on div "TRIGGER Earnin Transfer Initiated Custom Code Custom Code QuickBooks CREATE Tra…" at bounding box center [145, 231] width 290 height 422
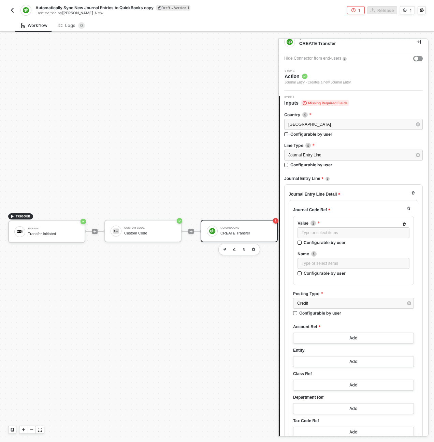
scroll to position [0, 0]
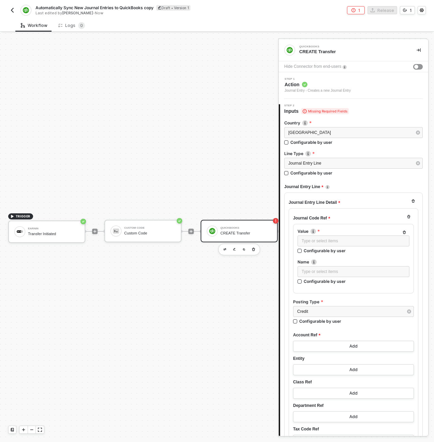
click at [136, 5] on span "Automatically Sync New Journal Entries to QuickBooks copy" at bounding box center [94, 8] width 118 height 6
drag, startPoint x: 78, startPoint y: 7, endPoint x: 116, endPoint y: 8, distance: 37.8
click at [116, 8] on input "Automatically Sync New Journal Entries to QuickBooks copy" at bounding box center [93, 8] width 116 height 8
type input "Automatically Sync New Transfers to QuickBooks"
click at [157, 9] on div "Save" at bounding box center [161, 8] width 10 height 6
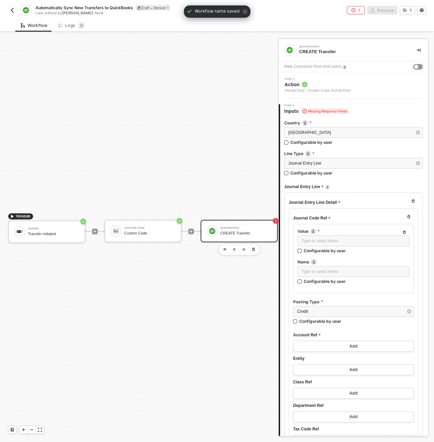
click at [13, 8] on img "button" at bounding box center [12, 9] width 5 height 5
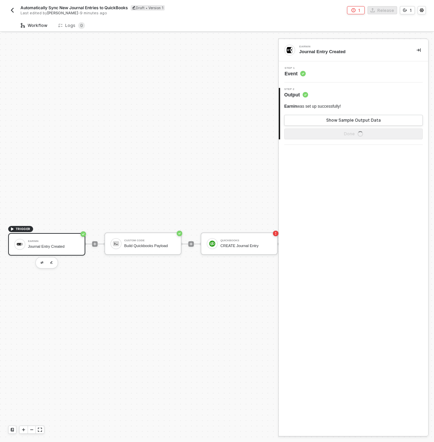
scroll to position [18, 0]
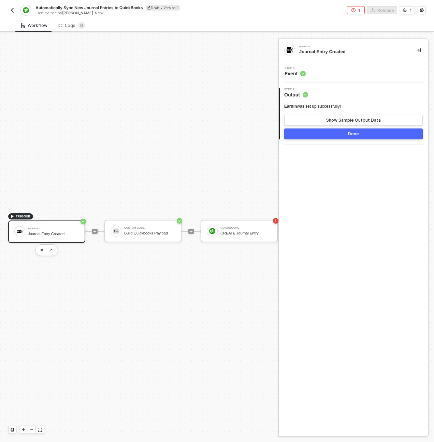
click at [358, 12] on button "1" at bounding box center [356, 10] width 18 height 8
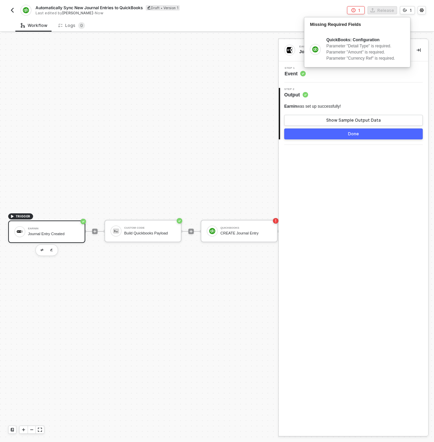
click at [240, 27] on div "Workflow Logs 0" at bounding box center [224, 25] width 418 height 13
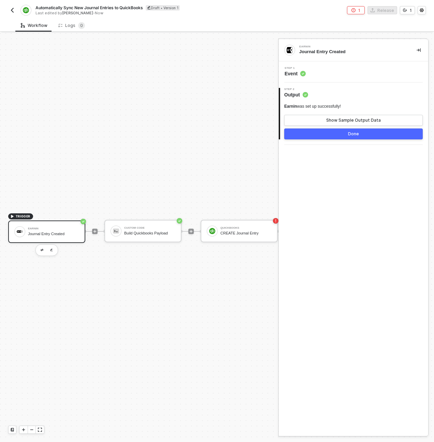
click at [216, 118] on div "TRIGGER Earnin Journal Entry Created Custom Code Build Quickbooks Payload Quick…" at bounding box center [145, 231] width 290 height 422
click at [153, 227] on div "Custom Code" at bounding box center [149, 228] width 51 height 3
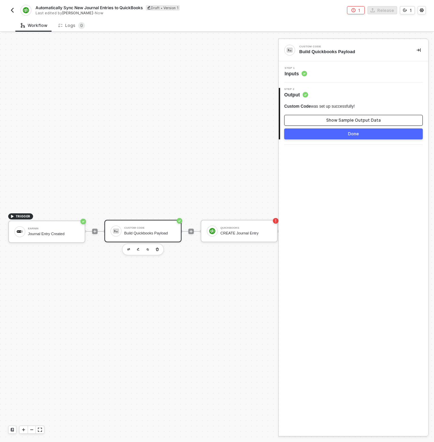
click at [337, 122] on div "Show Sample Output Data" at bounding box center [353, 120] width 55 height 5
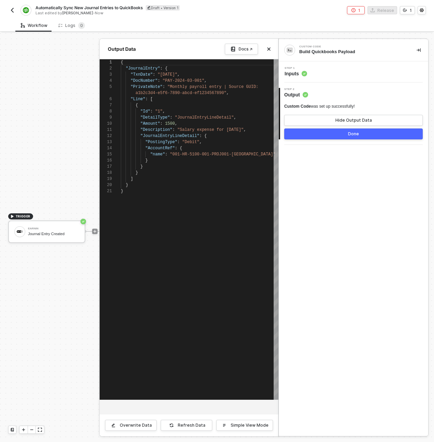
scroll to position [55, 0]
click at [341, 132] on button "Done" at bounding box center [353, 133] width 138 height 11
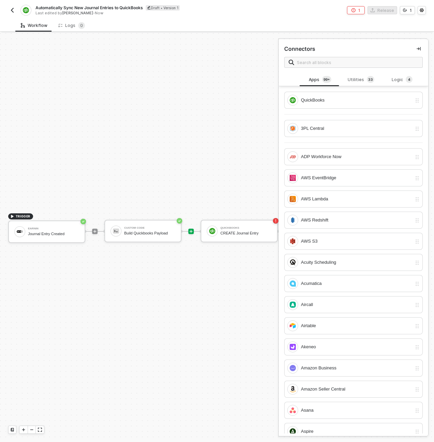
click at [129, 27] on div "Workflow Logs 0" at bounding box center [224, 25] width 418 height 13
click at [139, 17] on div "Automatically Sync New Journal Entries to QuickBooks Draft • Version 1 Last edi…" at bounding box center [216, 9] width 417 height 19
click at [14, 9] on img "button" at bounding box center [12, 9] width 5 height 5
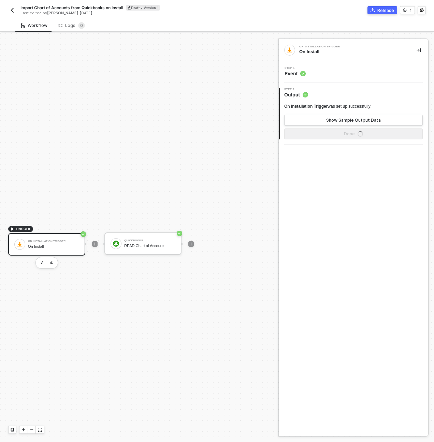
scroll to position [13, 0]
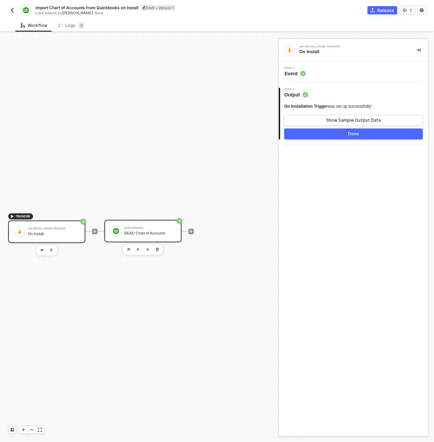
click at [160, 225] on div "QuickBooks READ Chart of Accounts" at bounding box center [149, 231] width 51 height 13
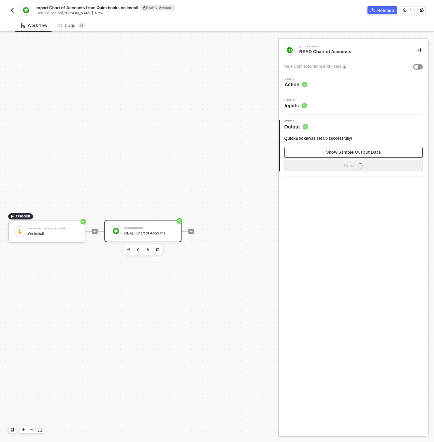
click at [291, 155] on button "Show Sample Output Data" at bounding box center [353, 152] width 138 height 11
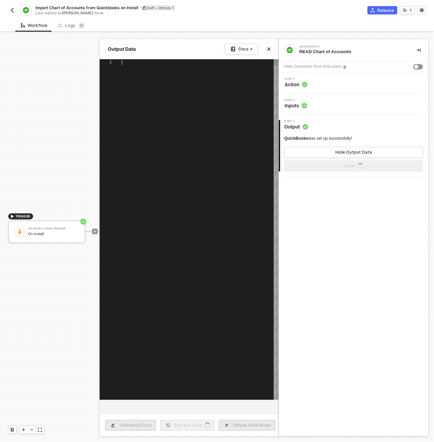
type textarea "{ "data": { "QueryResponse": { "Account": [ { "Name": "Accounts Payable (A/P)",…"
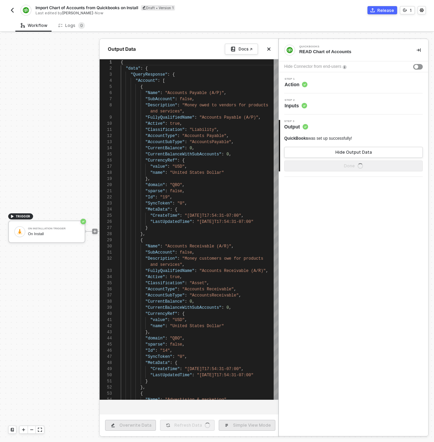
click at [314, 80] on div "Step 1 Action" at bounding box center [354, 83] width 148 height 10
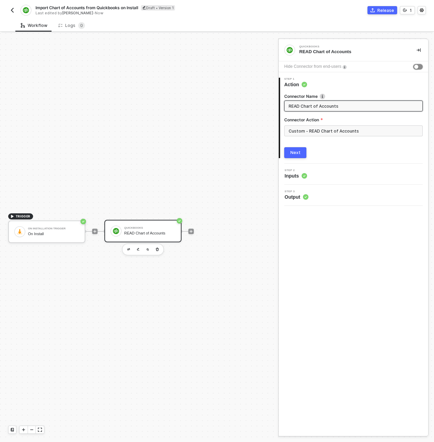
click at [413, 69] on button "button" at bounding box center [418, 66] width 10 height 5
click at [345, 133] on input "Custom - READ Chart of Accounts" at bounding box center [353, 130] width 138 height 11
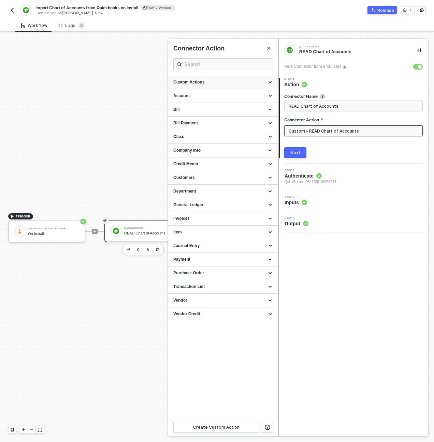
click at [270, 84] on div "Custom Actions" at bounding box center [222, 82] width 99 height 6
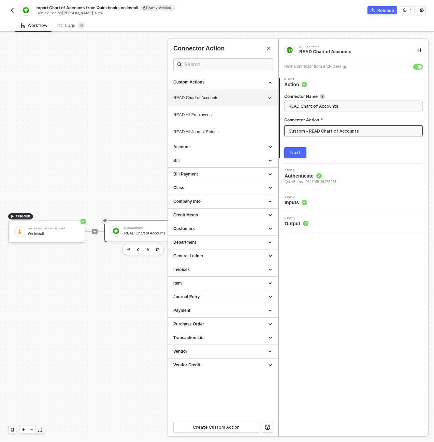
click at [418, 67] on div "button" at bounding box center [419, 67] width 4 height 4
click at [250, 98] on icon "icon-edit" at bounding box center [250, 98] width 4 height 4
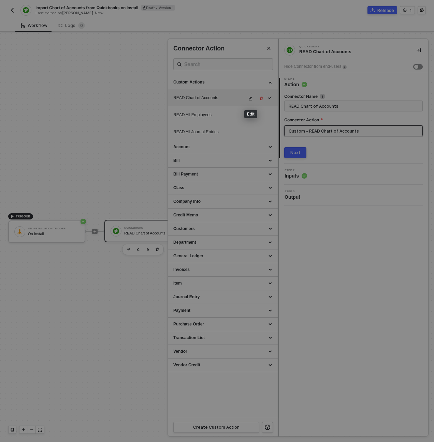
type textarea "HTTP/1.1 200 OK { "data": { "QueryResponse": { "Account": [ { "Name": "Accounts…"
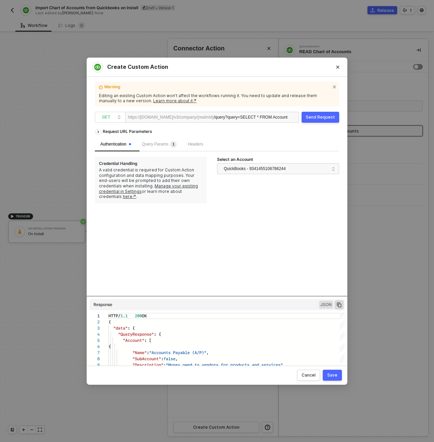
click at [330, 118] on div "Send Request" at bounding box center [319, 117] width 29 height 5
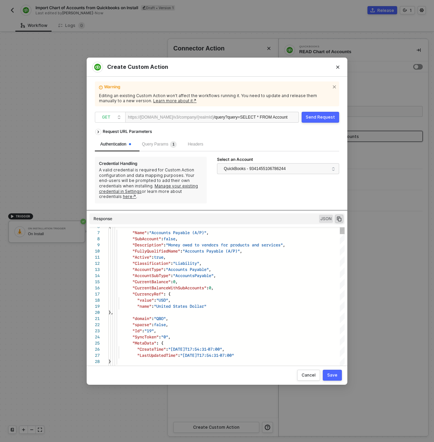
drag, startPoint x: 244, startPoint y: 296, endPoint x: 246, endPoint y: 231, distance: 65.1
click at [246, 231] on div "Request URL Parameters Authentication Query Params 1 Headers Credential Handlin…" at bounding box center [217, 242] width 244 height 234
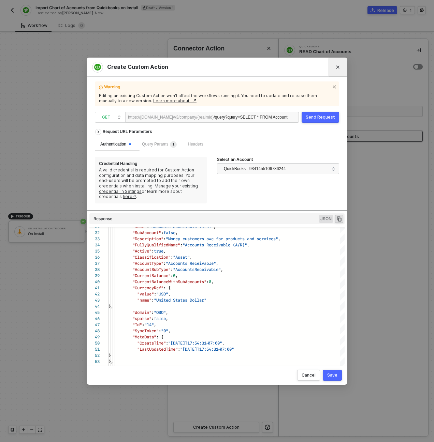
click at [337, 68] on icon "Close" at bounding box center [337, 67] width 4 height 4
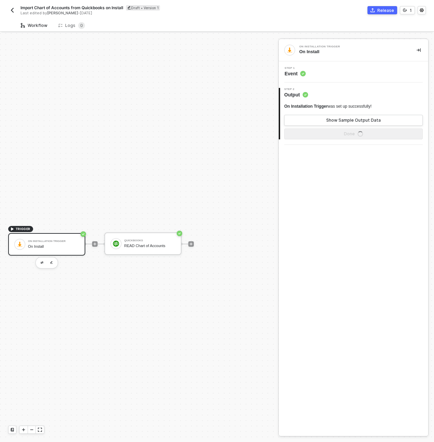
scroll to position [13, 0]
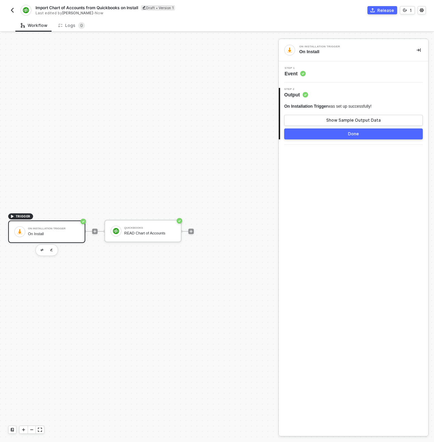
click at [8, 11] on button "button" at bounding box center [12, 10] width 8 height 8
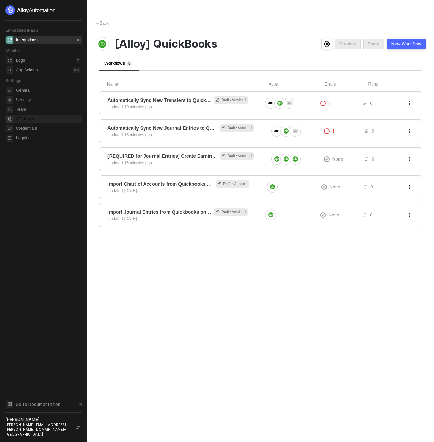
click at [31, 119] on span "API Keys" at bounding box center [48, 119] width 64 height 8
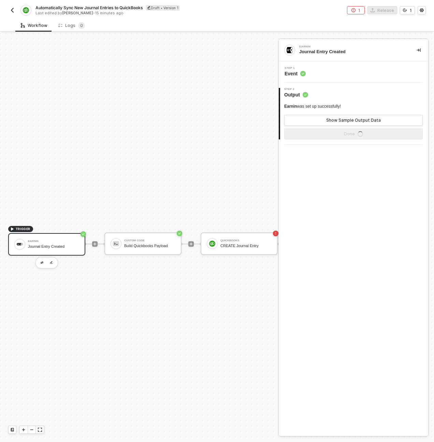
scroll to position [18, 0]
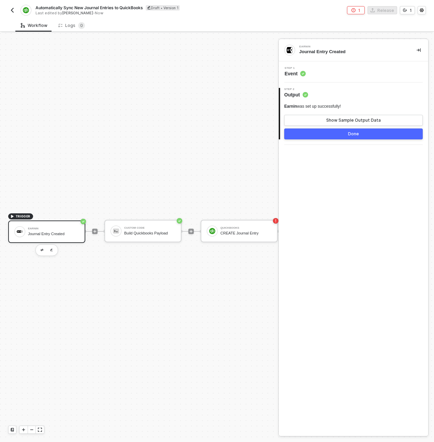
click at [50, 232] on div "Journal Entry Created" at bounding box center [53, 234] width 51 height 4
click at [330, 120] on div "Show Sample Output Data" at bounding box center [353, 120] width 55 height 5
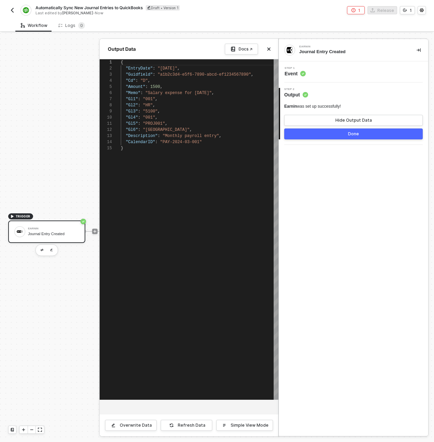
scroll to position [12, 101]
click at [222, 138] on div ""Description" : "Monthly payroll entry" ," at bounding box center [199, 136] width 157 height 6
type textarea "{ "EntryDate": "2024-03-15", "Guidfield": "a1b2c3d4-e5f6-7890-abcd-ef1234567890…"
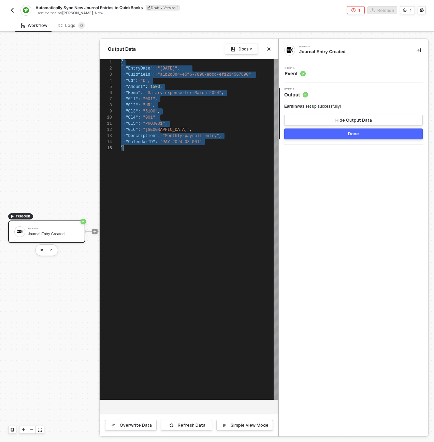
scroll to position [0, 2]
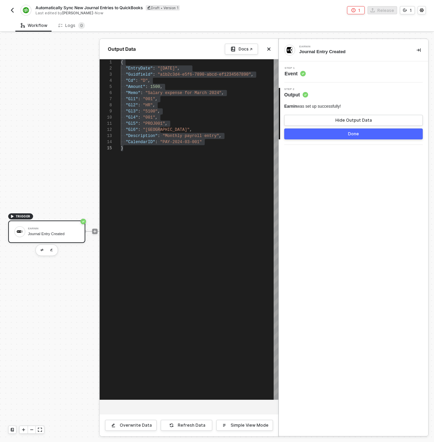
click at [71, 136] on div at bounding box center [217, 237] width 434 height 409
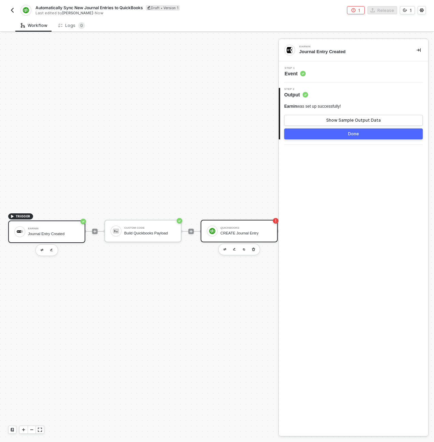
click at [235, 227] on div "QuickBooks" at bounding box center [245, 228] width 51 height 3
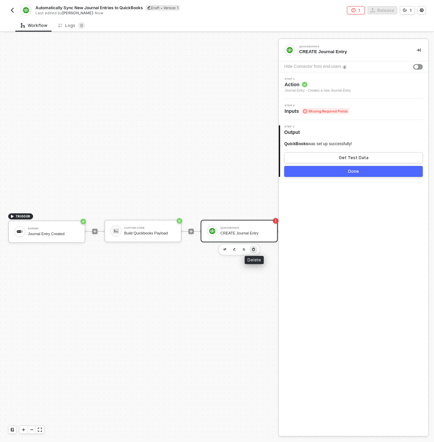
click at [255, 247] on icon "button" at bounding box center [253, 249] width 4 height 5
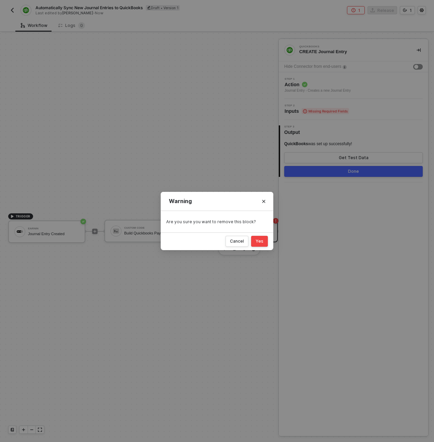
click at [259, 241] on div "Yes" at bounding box center [259, 241] width 8 height 5
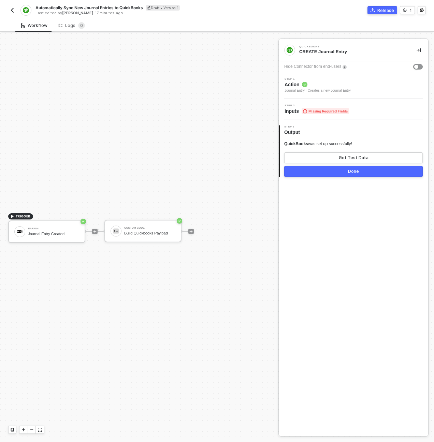
scroll to position [13, 0]
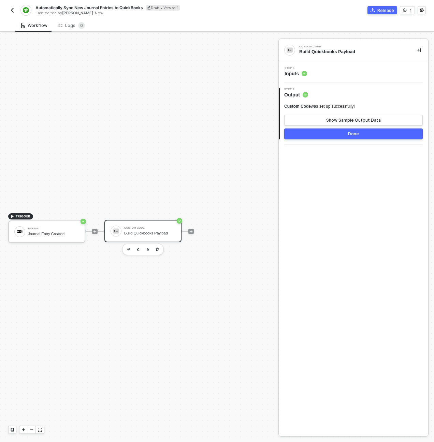
click at [151, 228] on div "Custom Code" at bounding box center [149, 228] width 51 height 3
click at [380, 9] on div "Release" at bounding box center [385, 10] width 17 height 6
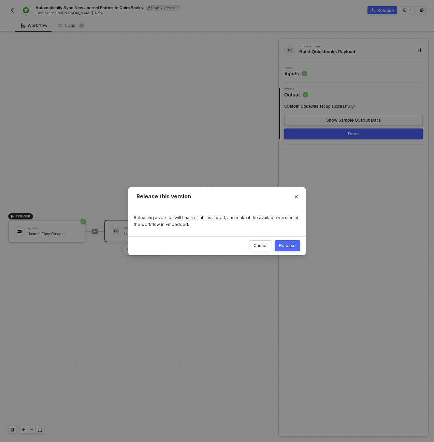
click at [292, 242] on button "Release" at bounding box center [287, 245] width 26 height 11
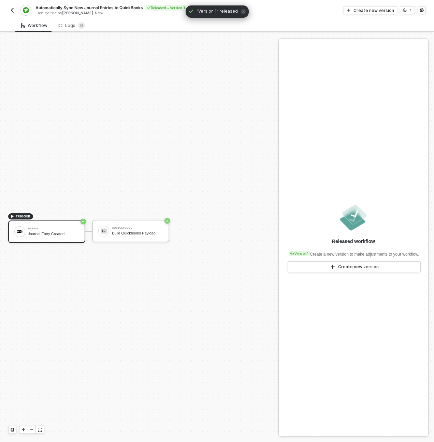
click at [13, 8] on img "button" at bounding box center [12, 9] width 5 height 5
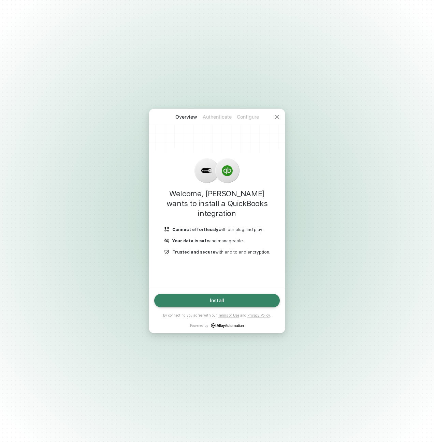
click at [229, 303] on button "Install" at bounding box center [216, 301] width 125 height 14
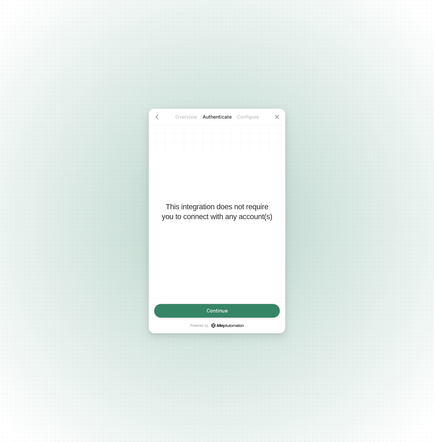
click at [228, 307] on button "Continue" at bounding box center [216, 311] width 125 height 14
click at [228, 312] on button "Finish" at bounding box center [216, 311] width 125 height 14
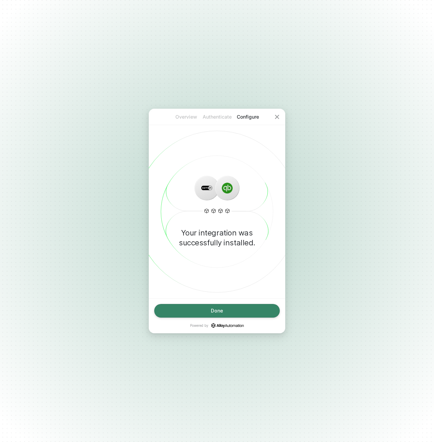
click at [228, 309] on button "Done" at bounding box center [216, 311] width 125 height 14
